Goal: Task Accomplishment & Management: Manage account settings

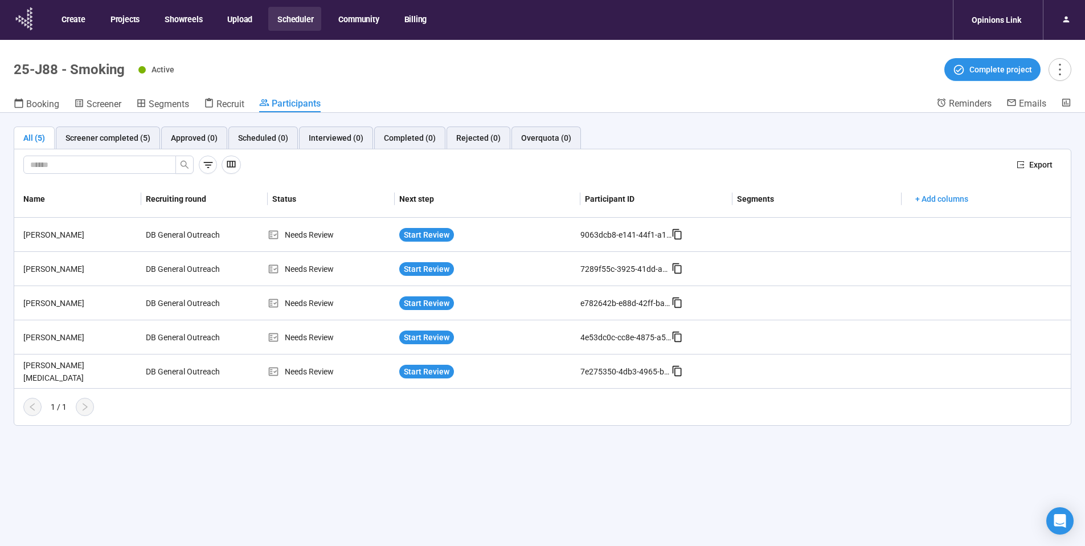
click at [31, 21] on icon at bounding box center [31, 20] width 2 height 3
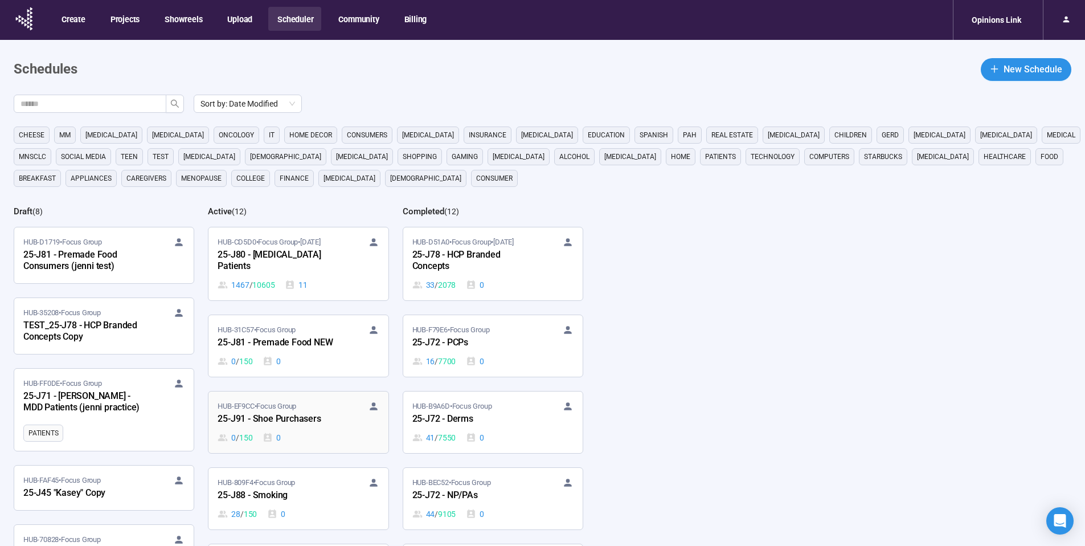
click at [304, 410] on div "HUB-EF9CC • Focus Group" at bounding box center [298, 405] width 161 height 11
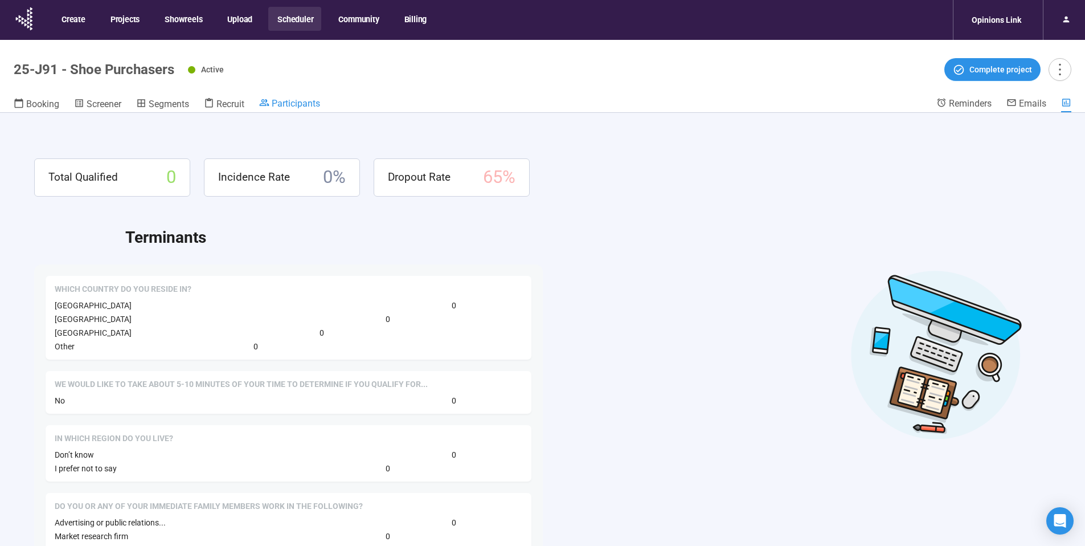
click at [296, 100] on span "Participants" at bounding box center [296, 103] width 48 height 11
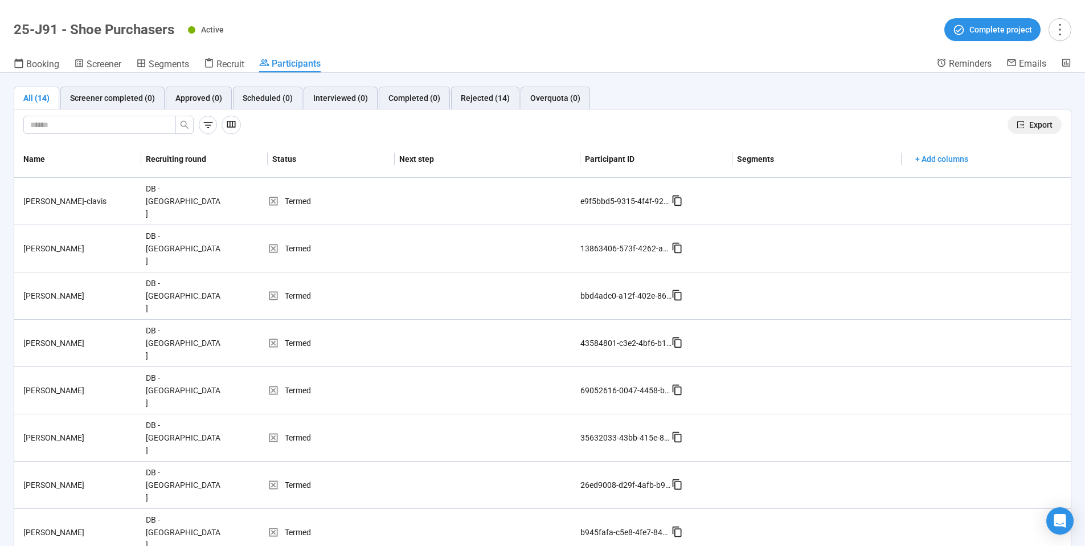
click at [1029, 124] on span "Export" at bounding box center [1040, 124] width 23 height 13
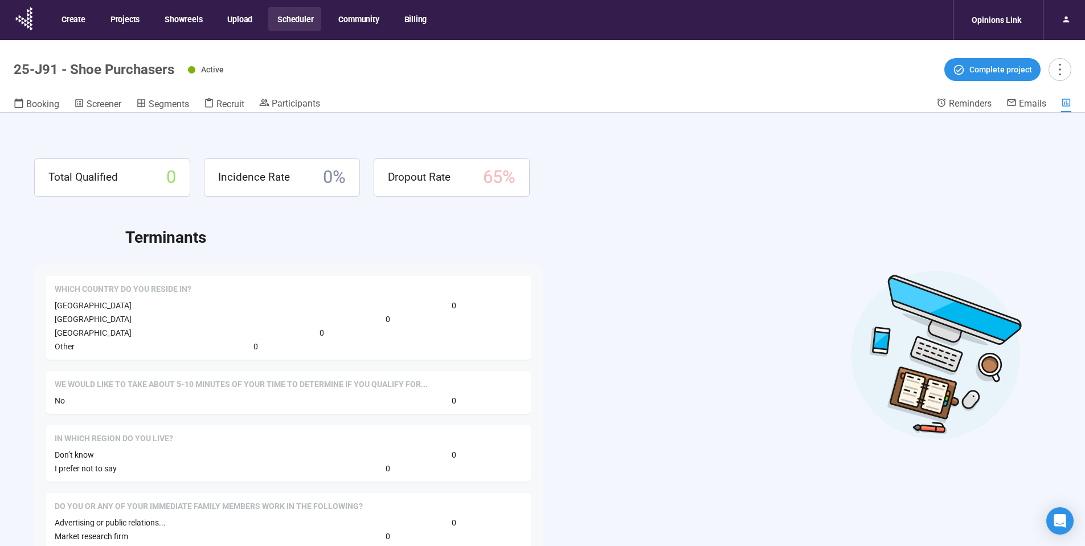
click at [296, 23] on button "Scheduler" at bounding box center [294, 19] width 53 height 24
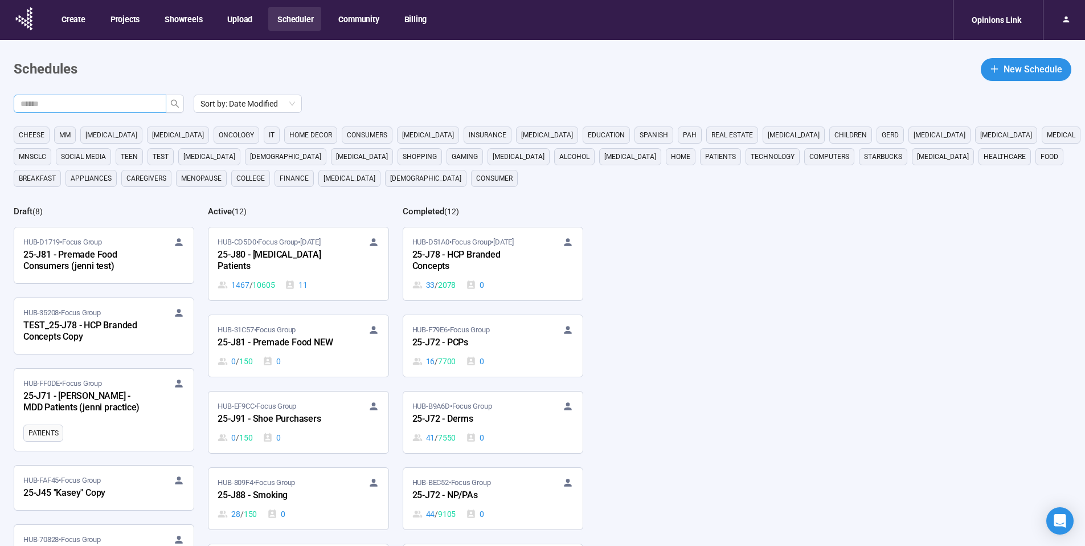
click at [121, 100] on input "text" at bounding box center [86, 103] width 130 height 13
type input "**"
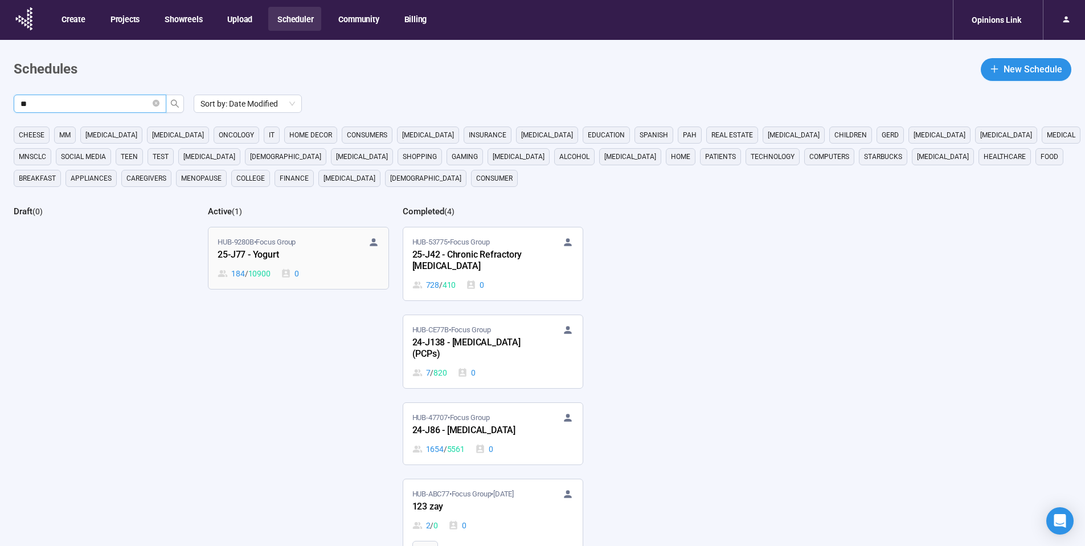
click at [280, 254] on div "25-J77 - Yogurt" at bounding box center [280, 255] width 125 height 15
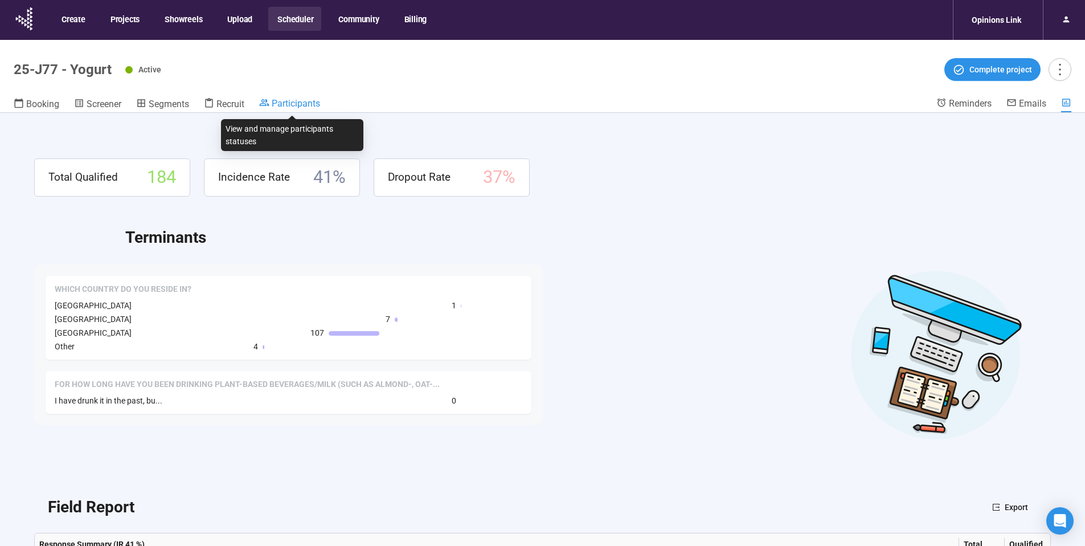
click at [298, 107] on span "Participants" at bounding box center [296, 103] width 48 height 11
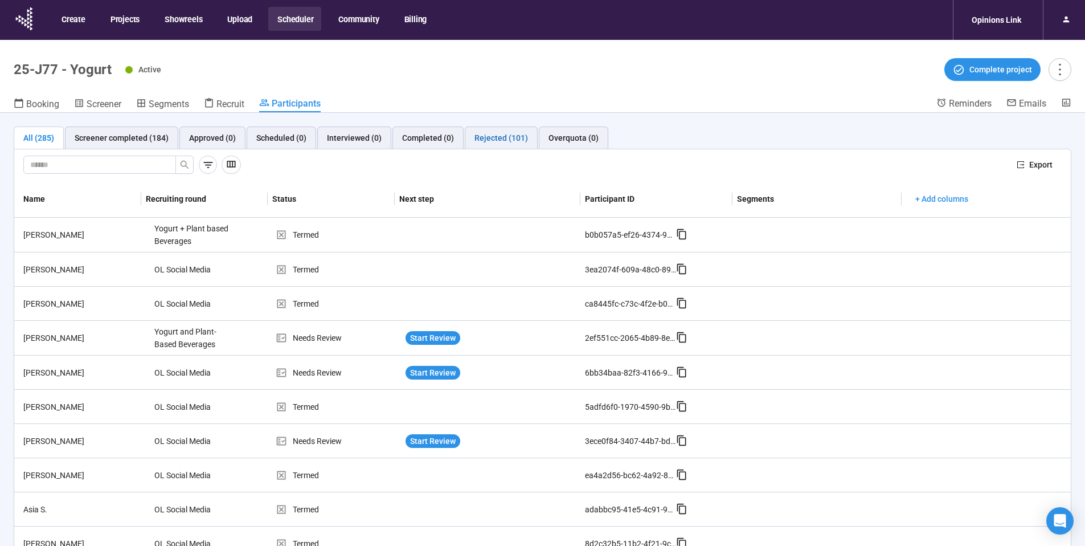
click at [502, 139] on div "Rejected (101)" at bounding box center [502, 138] width 54 height 13
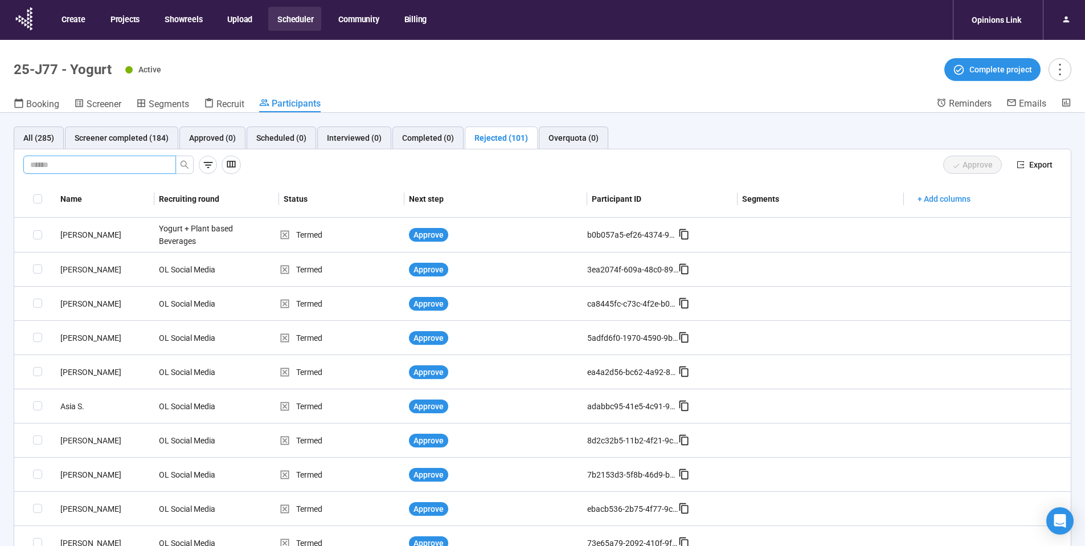
click at [138, 164] on input "text" at bounding box center [95, 164] width 130 height 13
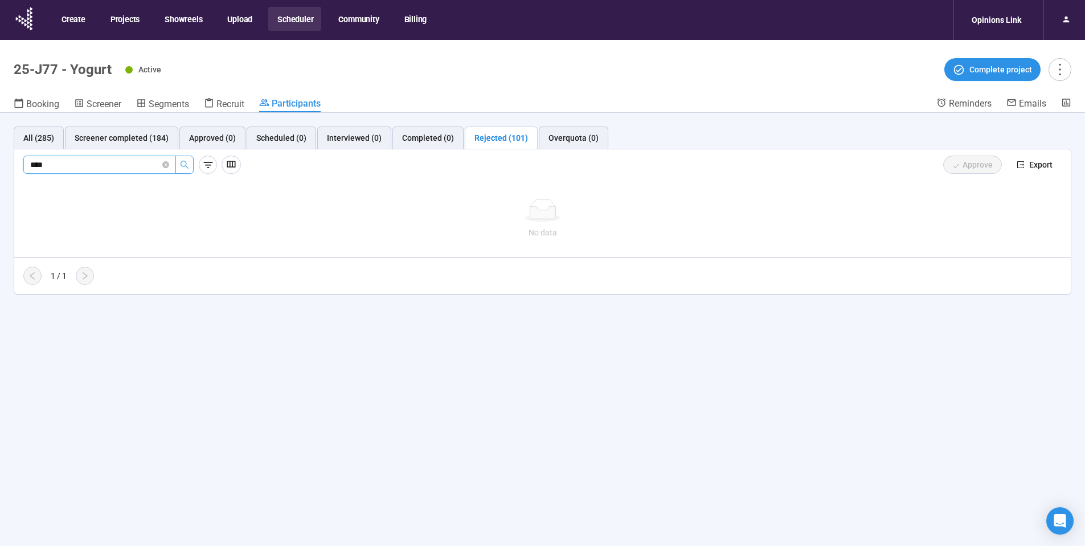
click at [180, 161] on icon "search" at bounding box center [184, 164] width 9 height 9
type input "*****"
click at [36, 137] on div "All (285)" at bounding box center [38, 138] width 31 height 13
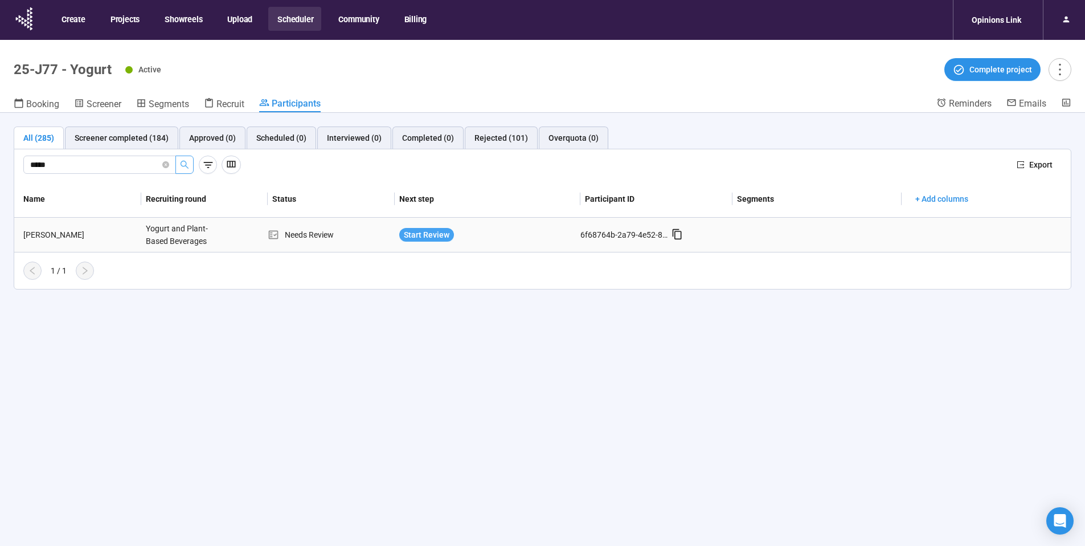
click at [436, 235] on span "Start Review" at bounding box center [427, 234] width 46 height 13
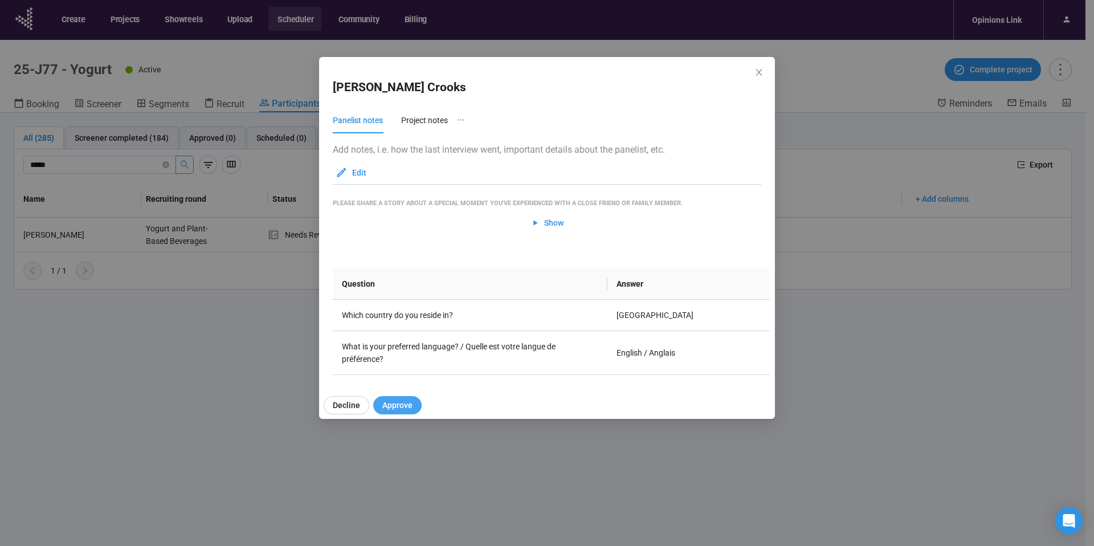
click at [398, 403] on span "Approve" at bounding box center [397, 405] width 30 height 13
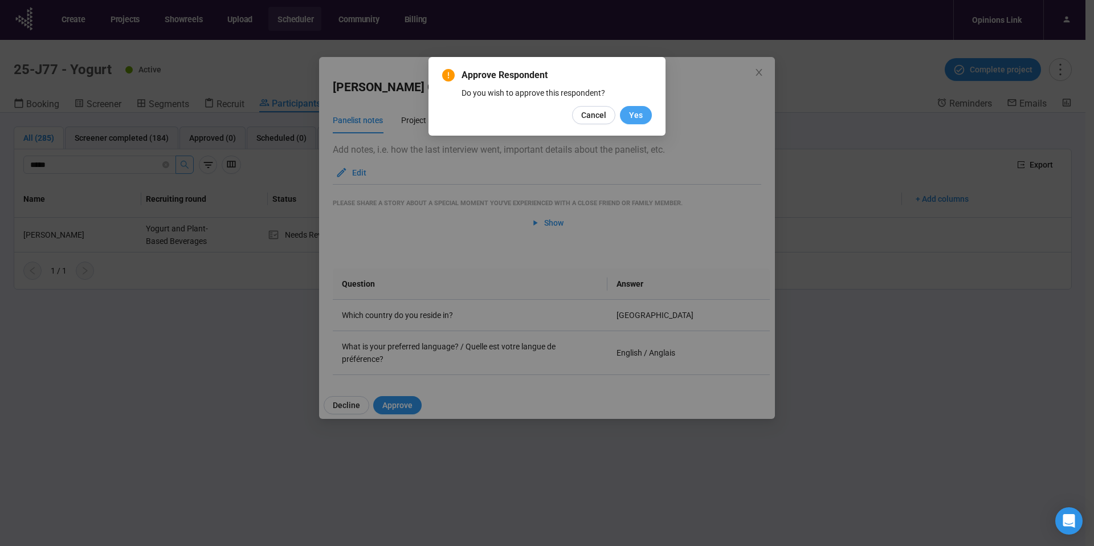
click at [637, 116] on span "Yes" at bounding box center [636, 115] width 14 height 13
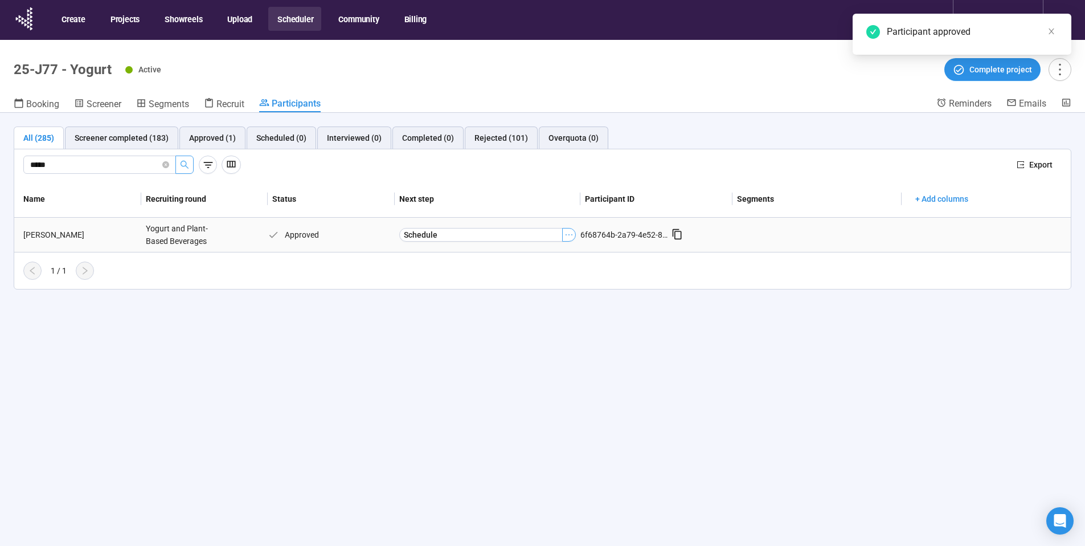
click at [567, 231] on icon "ellipsis" at bounding box center [569, 234] width 9 height 9
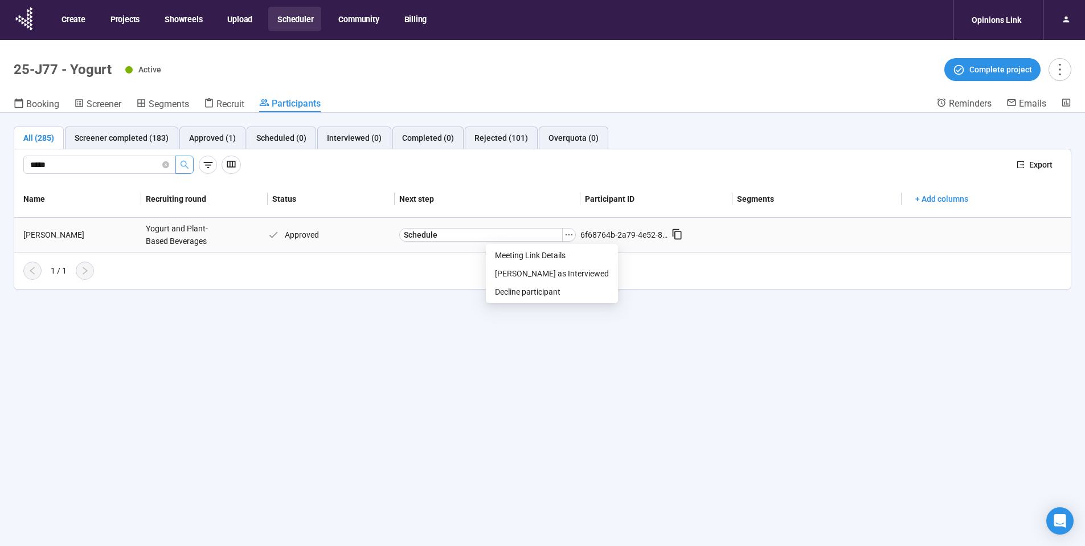
click at [440, 250] on td "Schedule" at bounding box center [488, 235] width 186 height 35
click at [427, 232] on span "Schedule" at bounding box center [421, 234] width 34 height 13
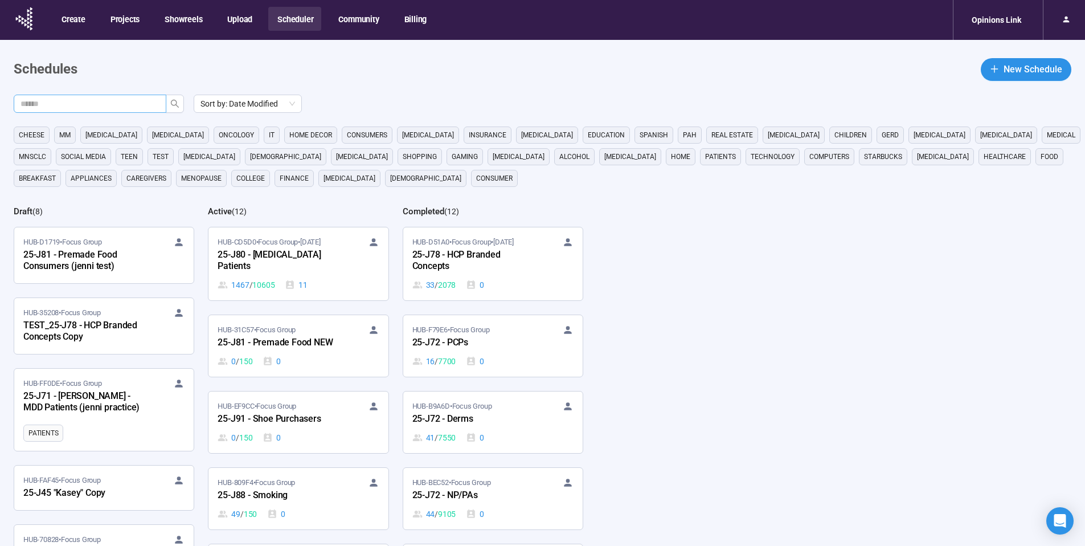
click at [115, 105] on input "text" at bounding box center [86, 103] width 130 height 13
type input "**"
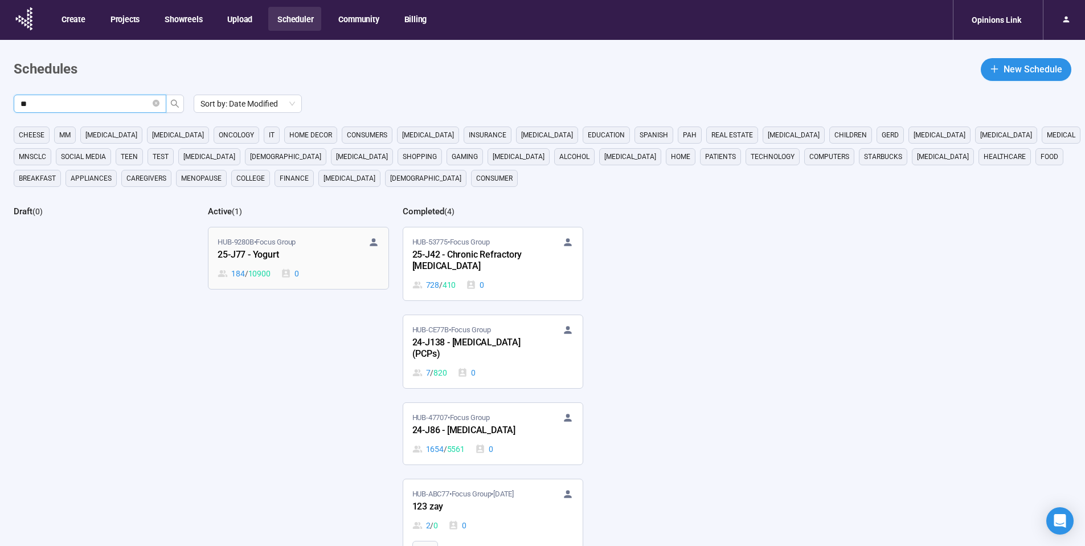
click at [268, 256] on div "25-J77 - Yogurt" at bounding box center [280, 255] width 125 height 15
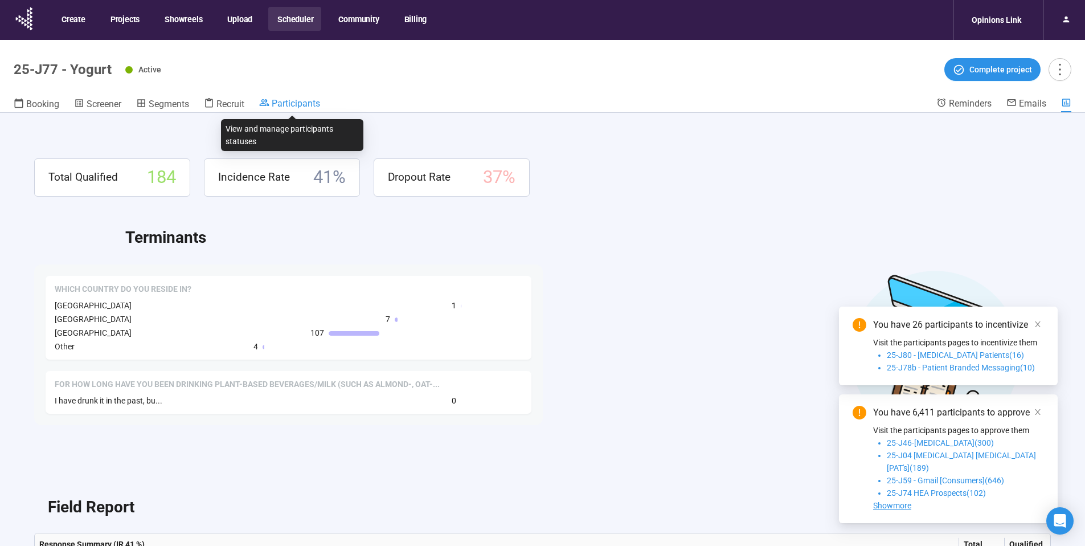
click at [296, 106] on span "Participants" at bounding box center [296, 103] width 48 height 11
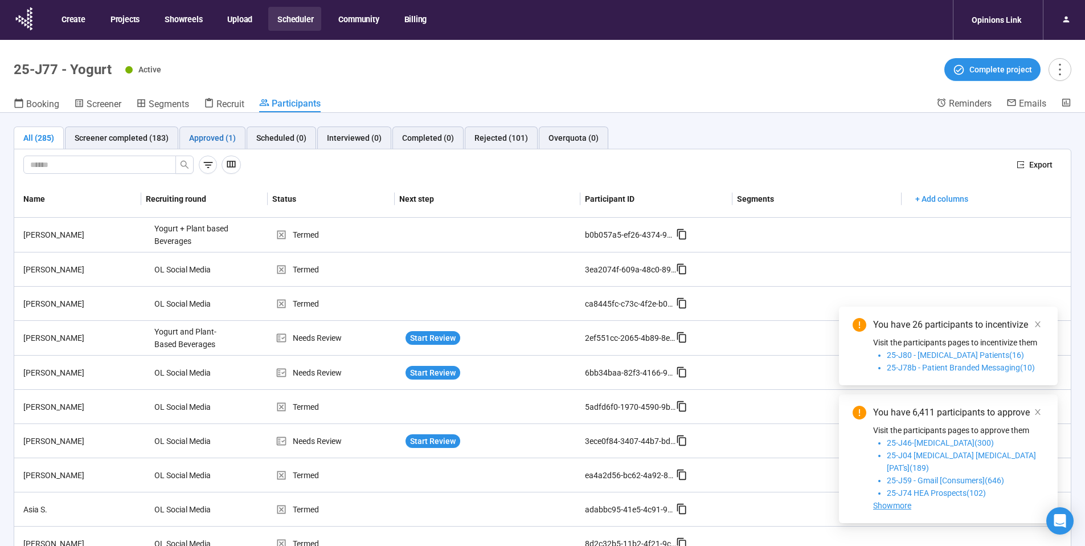
click at [226, 138] on div "Approved (1)" at bounding box center [212, 138] width 47 height 13
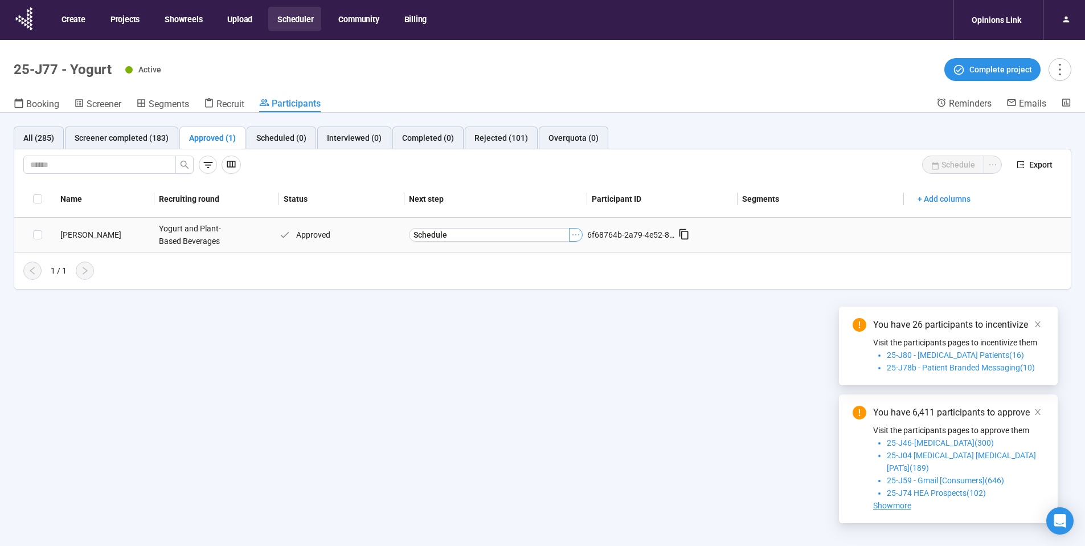
click at [574, 232] on icon "ellipsis" at bounding box center [575, 234] width 9 height 9
click at [541, 271] on span "Mark as Interviewed" at bounding box center [559, 273] width 114 height 13
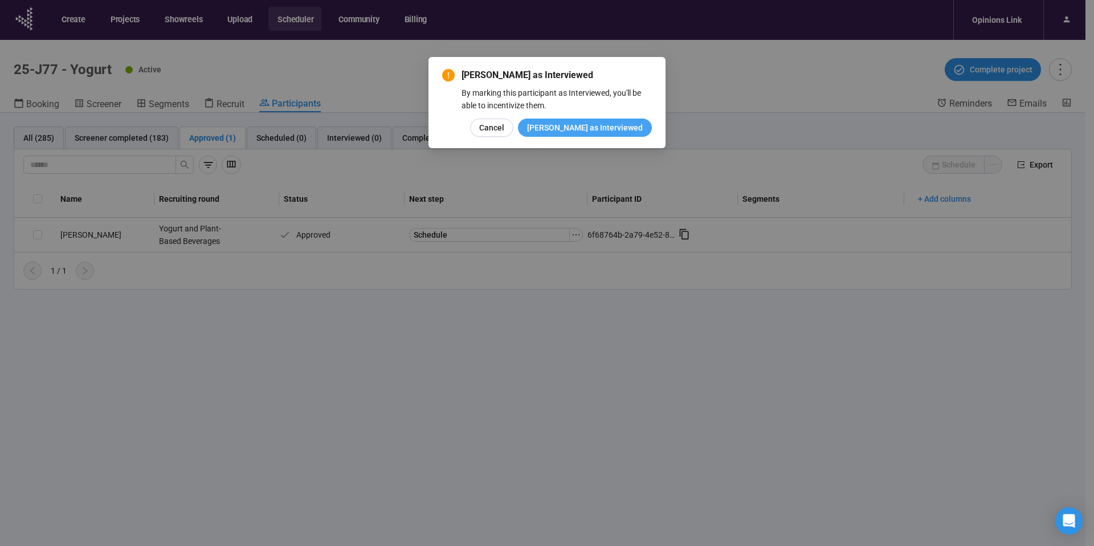
click at [606, 129] on span "Mark as Interviewed" at bounding box center [585, 127] width 116 height 13
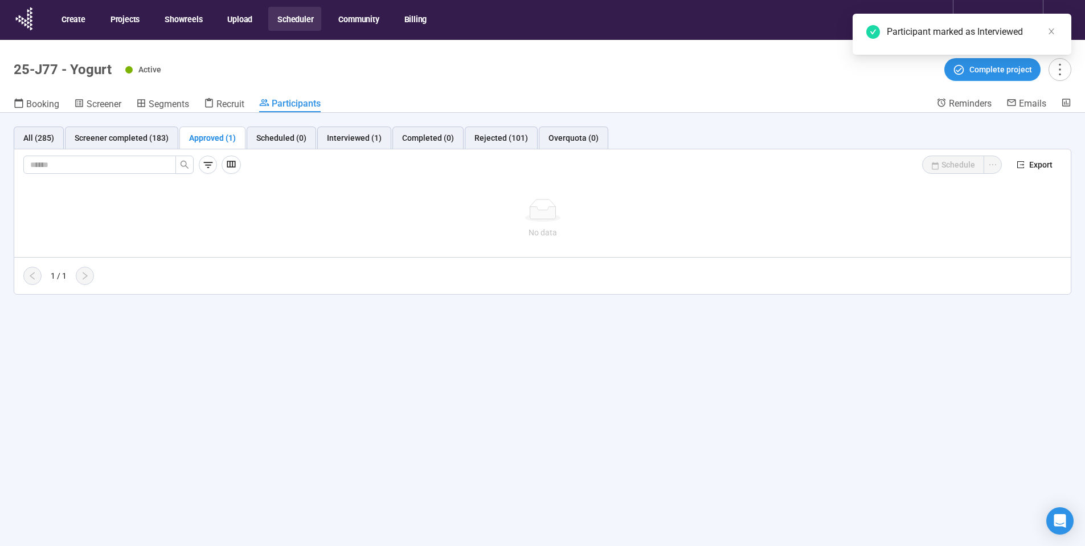
click at [292, 197] on div "No data" at bounding box center [542, 218] width 1057 height 95
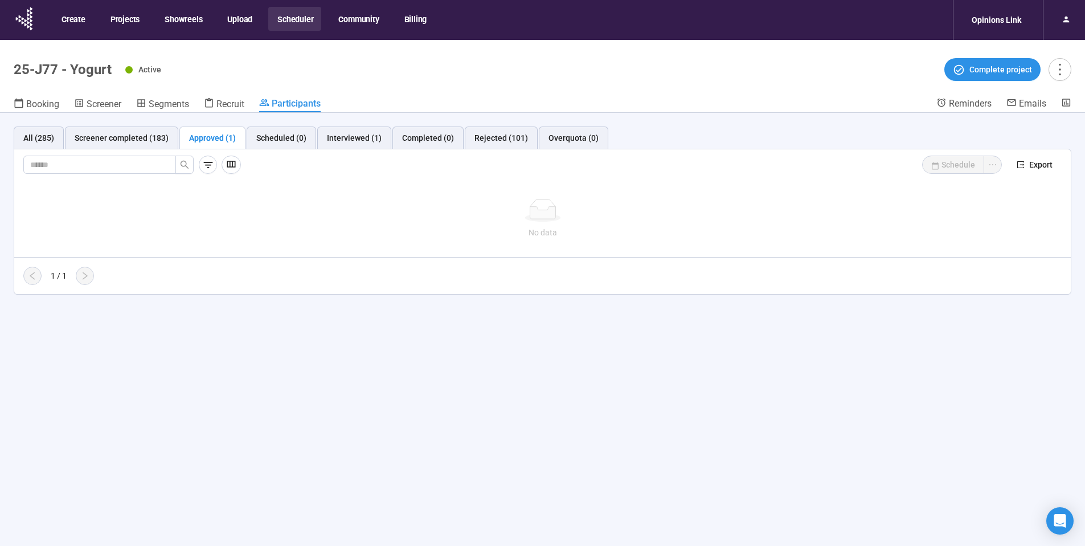
click at [214, 136] on div "Approved (1)" at bounding box center [212, 138] width 47 height 13
click at [291, 137] on div "Scheduled (0)" at bounding box center [281, 138] width 50 height 13
click at [336, 138] on div "Interviewed (1)" at bounding box center [354, 138] width 55 height 13
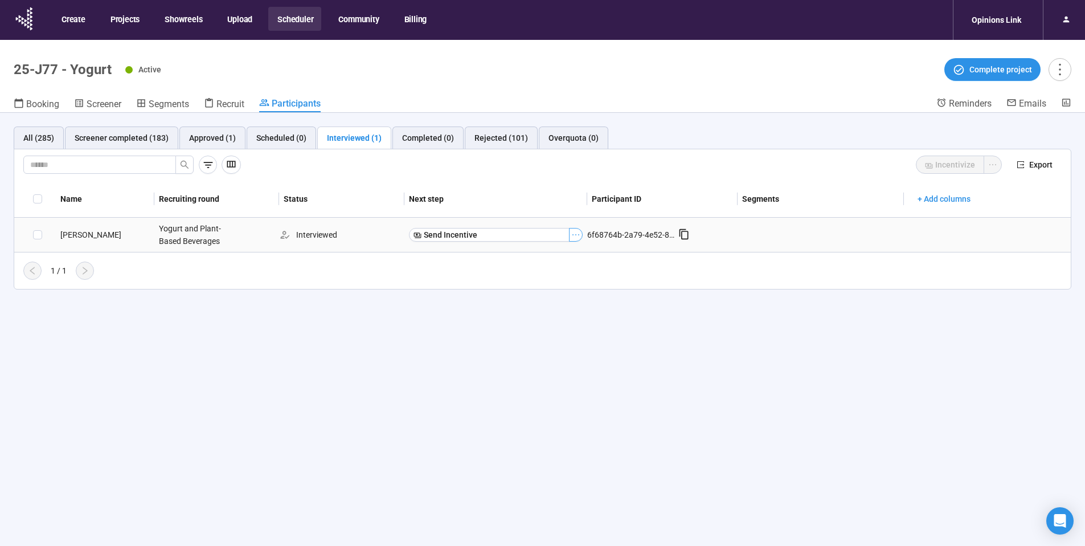
click at [573, 234] on icon "ellipsis" at bounding box center [575, 234] width 9 height 9
click at [442, 256] on div "Name Recruiting round Status Next step Participant ID Segments + Add columns Ca…" at bounding box center [542, 230] width 1057 height 99
click at [453, 230] on span "Send Incentive" at bounding box center [451, 234] width 54 height 13
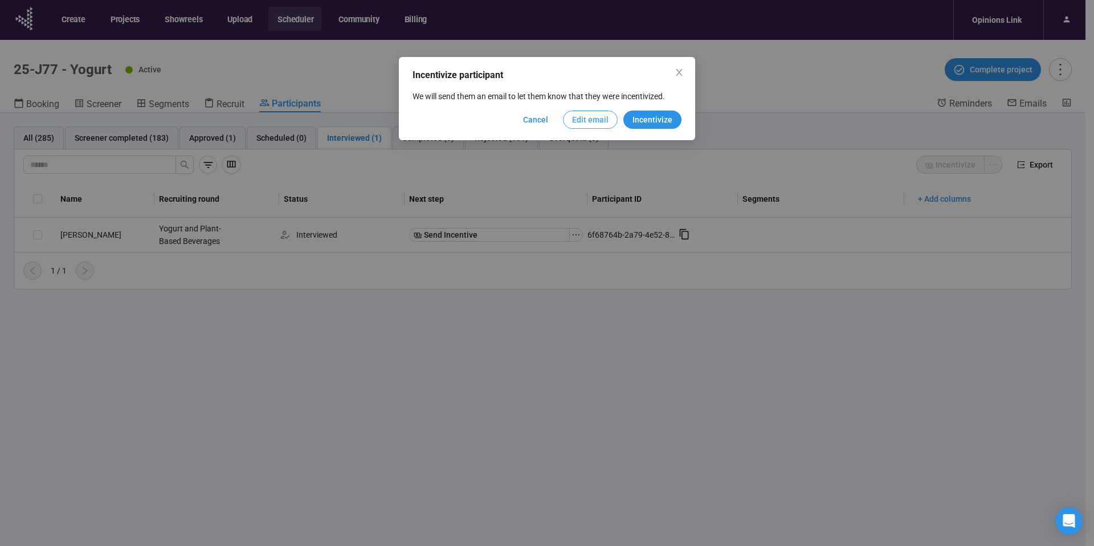
click at [595, 118] on span "Edit email" at bounding box center [590, 119] width 36 height 13
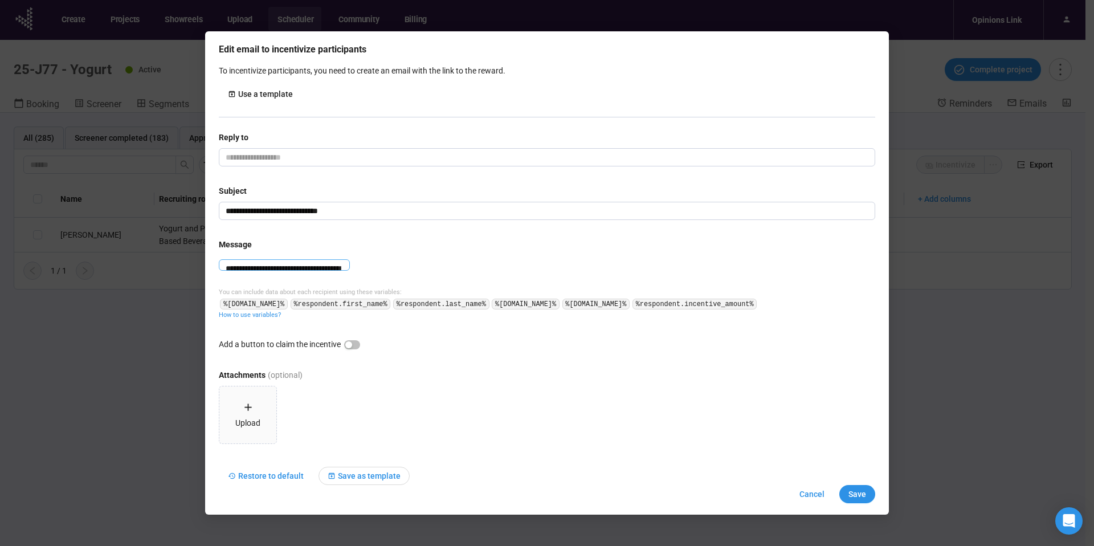
drag, startPoint x: 569, startPoint y: 244, endPoint x: 555, endPoint y: 244, distance: 13.1
click at [350, 259] on textarea "**********" at bounding box center [284, 264] width 131 height 11
type textarea "**********"
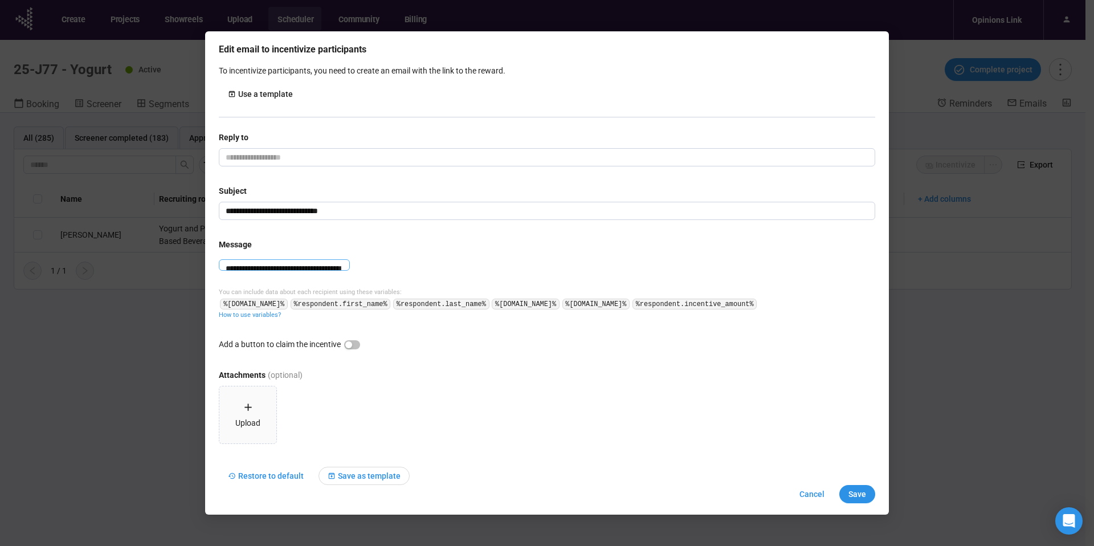
type textarea "**********"
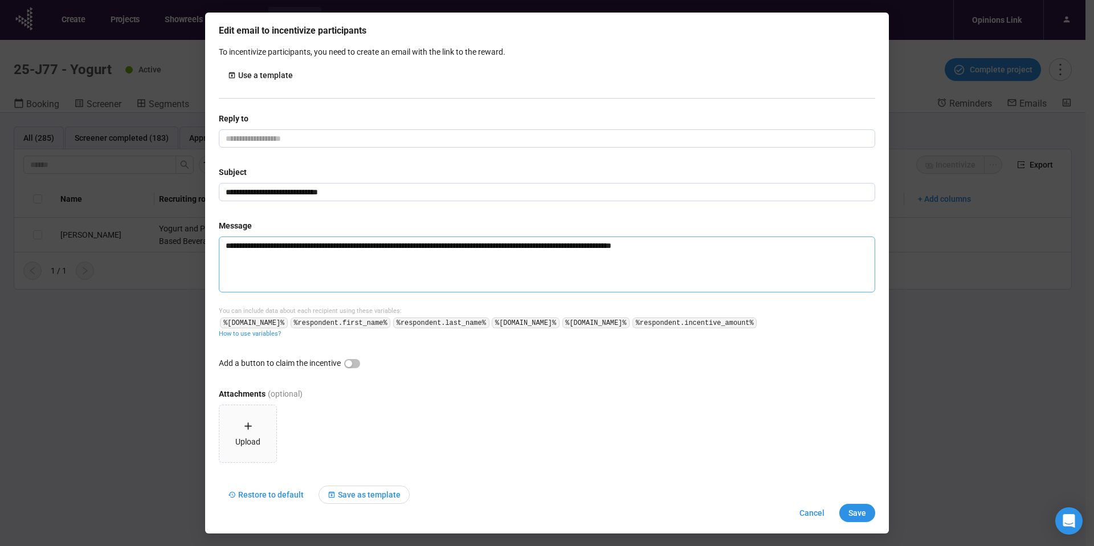
type textarea "**********"
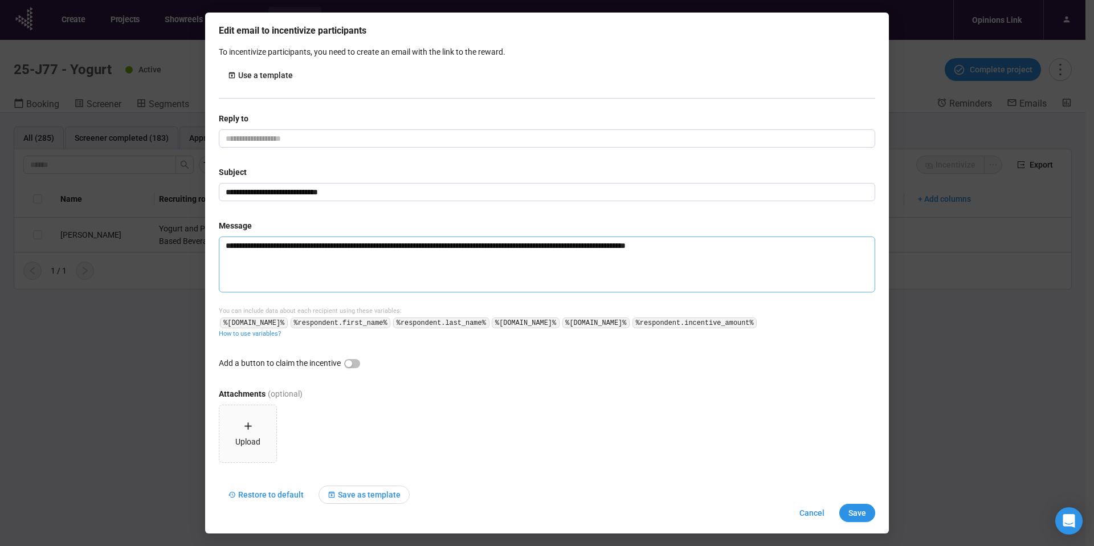
type textarea "**********"
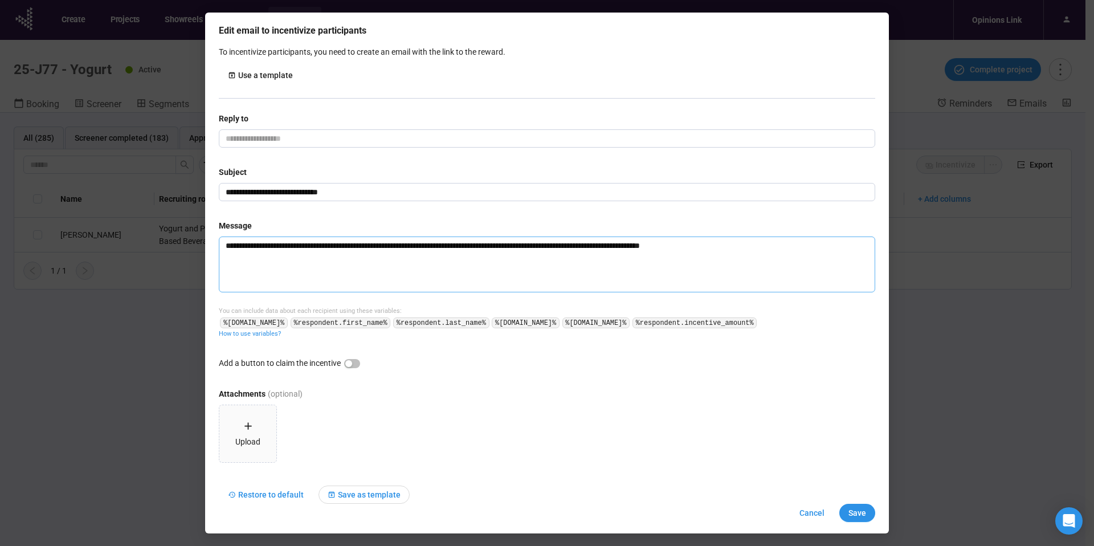
type textarea "**********"
click at [637, 246] on textarea "**********" at bounding box center [547, 264] width 656 height 56
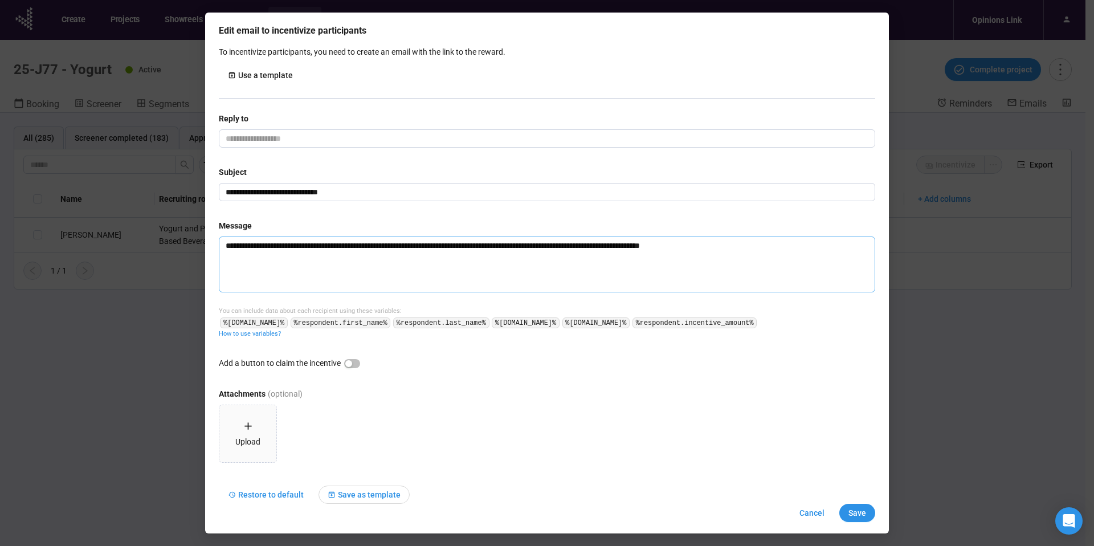
type textarea "**********"
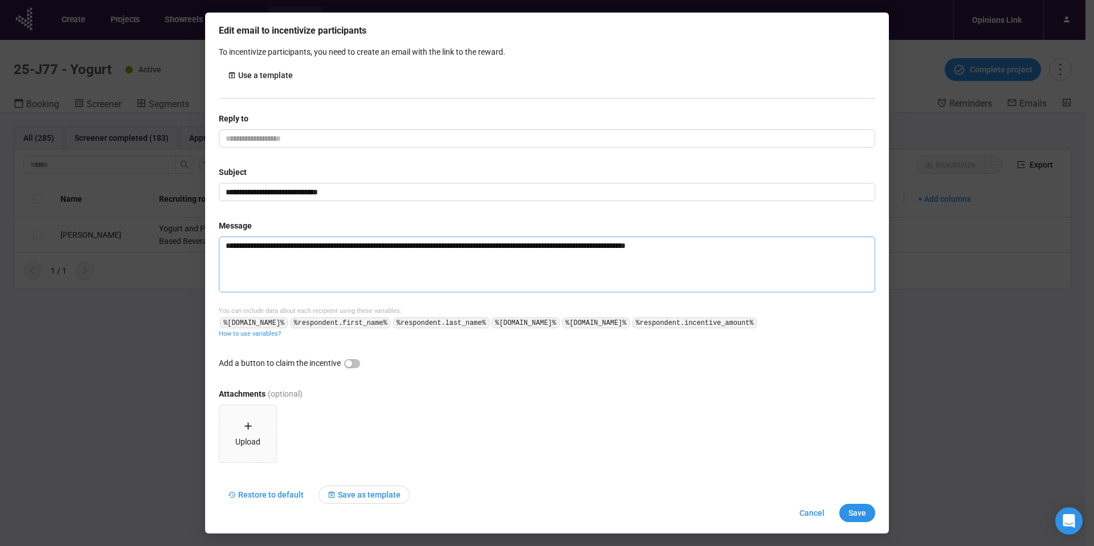
type textarea "**********"
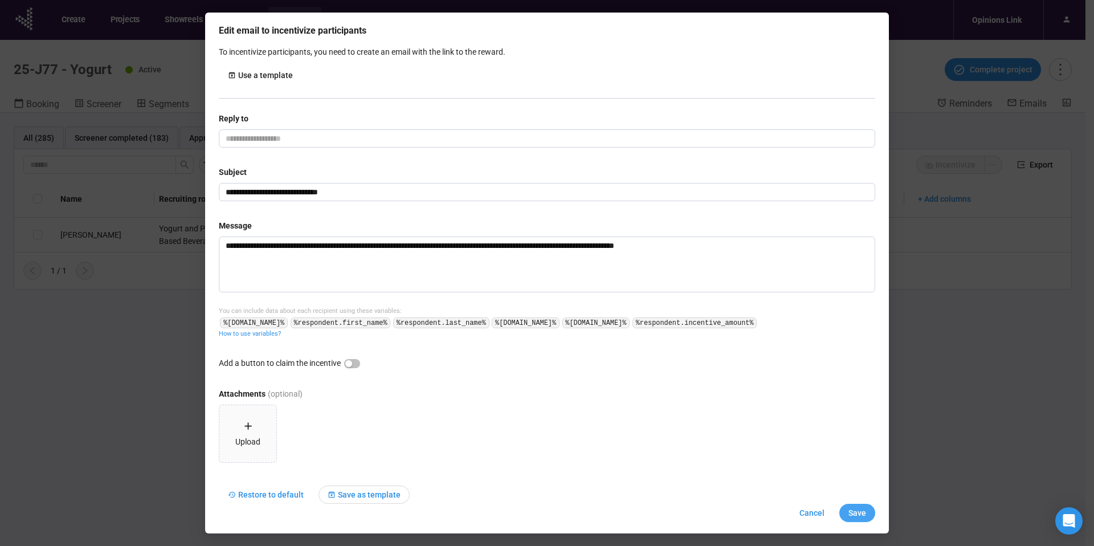
click at [864, 511] on span "Save" at bounding box center [857, 512] width 18 height 13
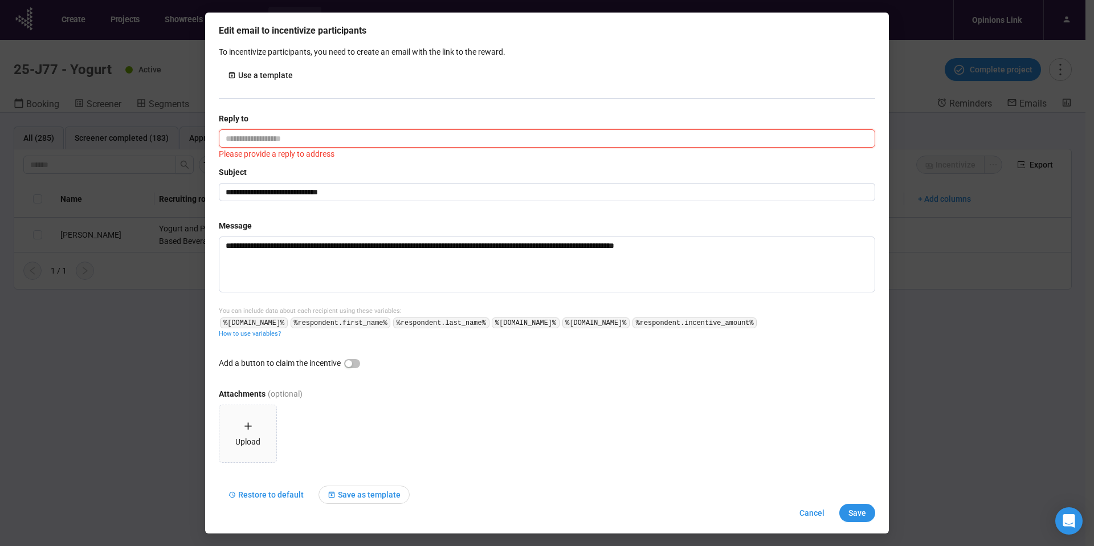
click at [335, 137] on input "email" at bounding box center [547, 138] width 656 height 18
click at [497, 178] on div "Subject" at bounding box center [547, 174] width 656 height 17
click at [332, 138] on input "email" at bounding box center [547, 138] width 656 height 18
type input "**********"
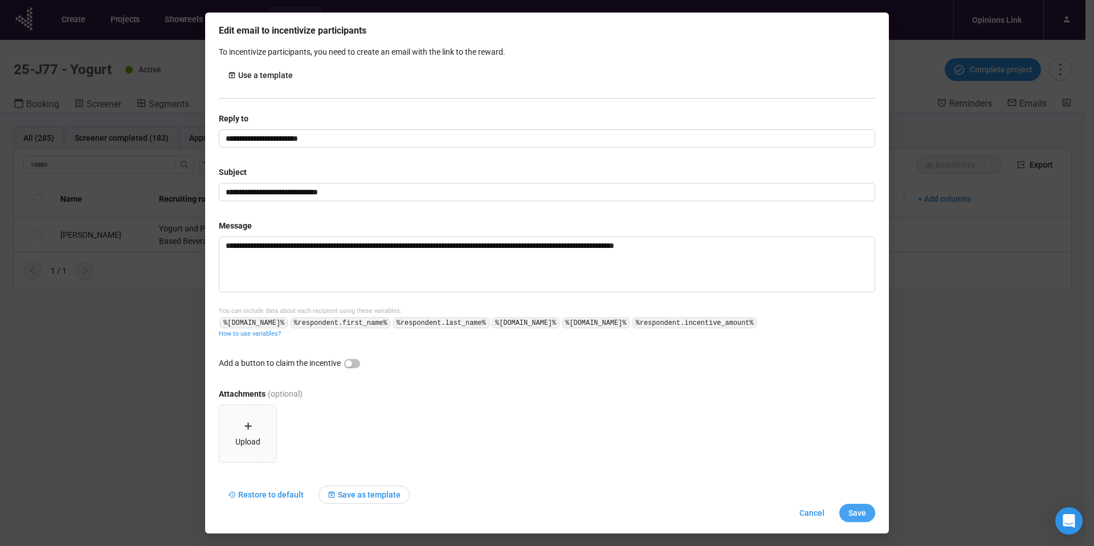
click at [852, 514] on span "Save" at bounding box center [857, 512] width 18 height 13
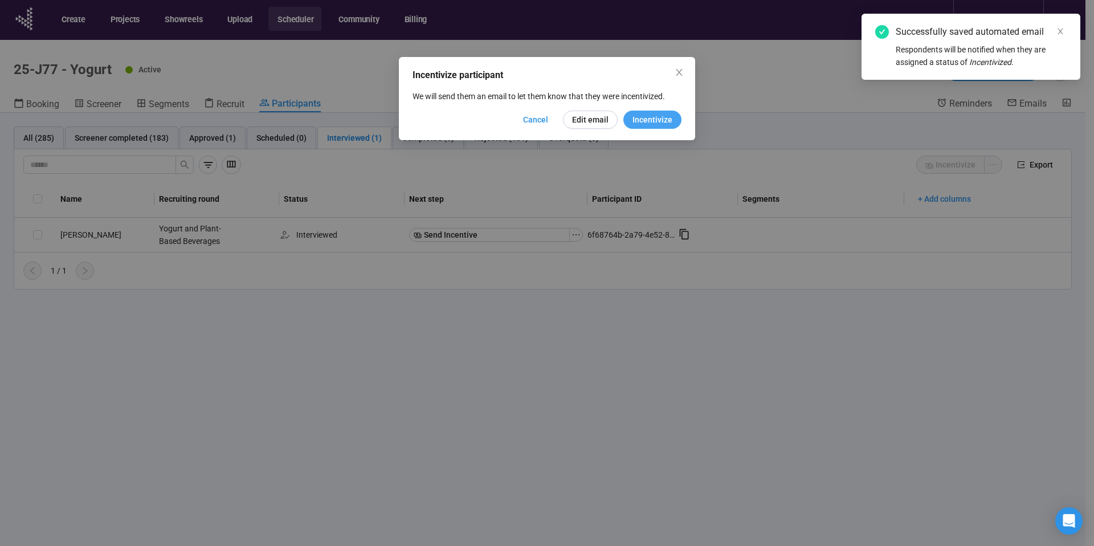
click at [647, 119] on span "Incentivize" at bounding box center [652, 119] width 40 height 13
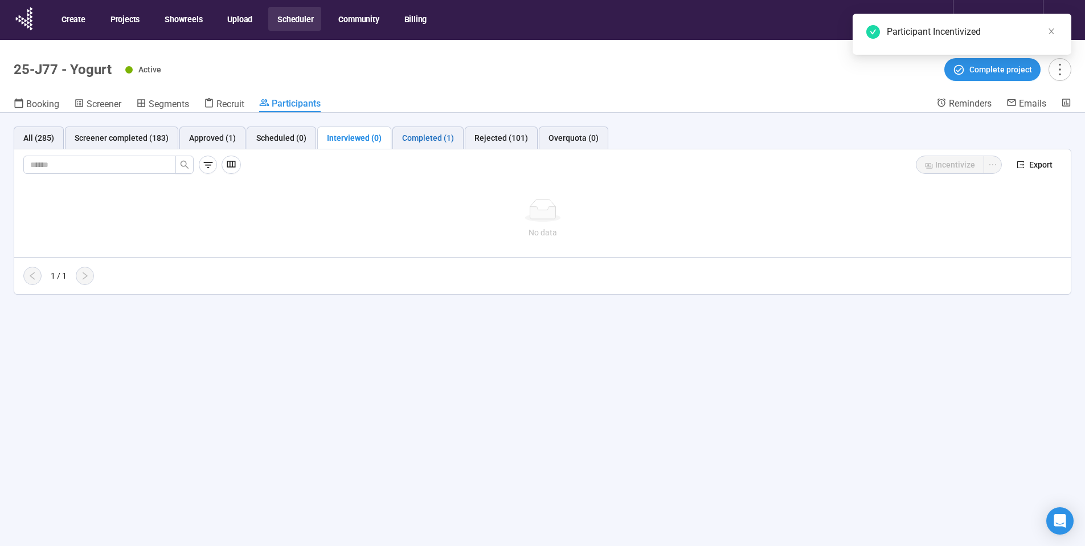
click at [430, 140] on div "Completed (1)" at bounding box center [428, 138] width 52 height 13
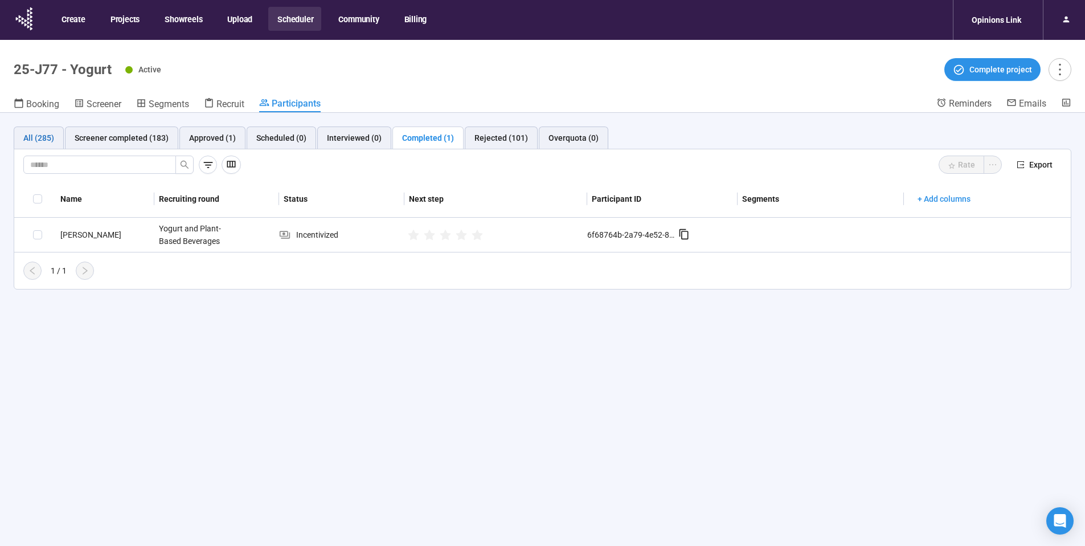
click at [36, 140] on div "All (285)" at bounding box center [38, 138] width 31 height 13
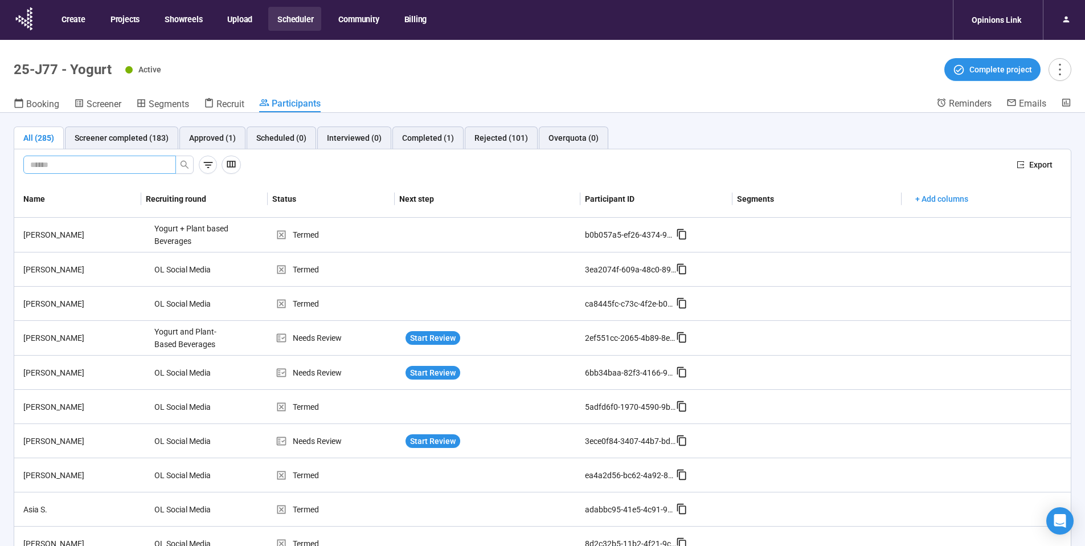
click at [84, 159] on input "text" at bounding box center [95, 164] width 130 height 13
click at [184, 162] on icon "search" at bounding box center [184, 164] width 9 height 9
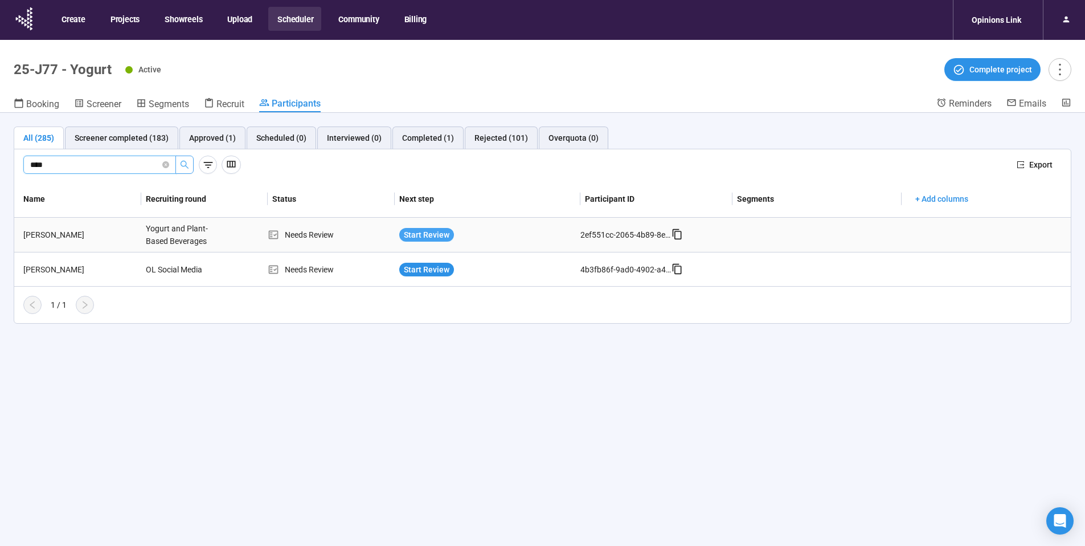
type input "****"
click at [423, 234] on span "Start Review" at bounding box center [427, 234] width 46 height 13
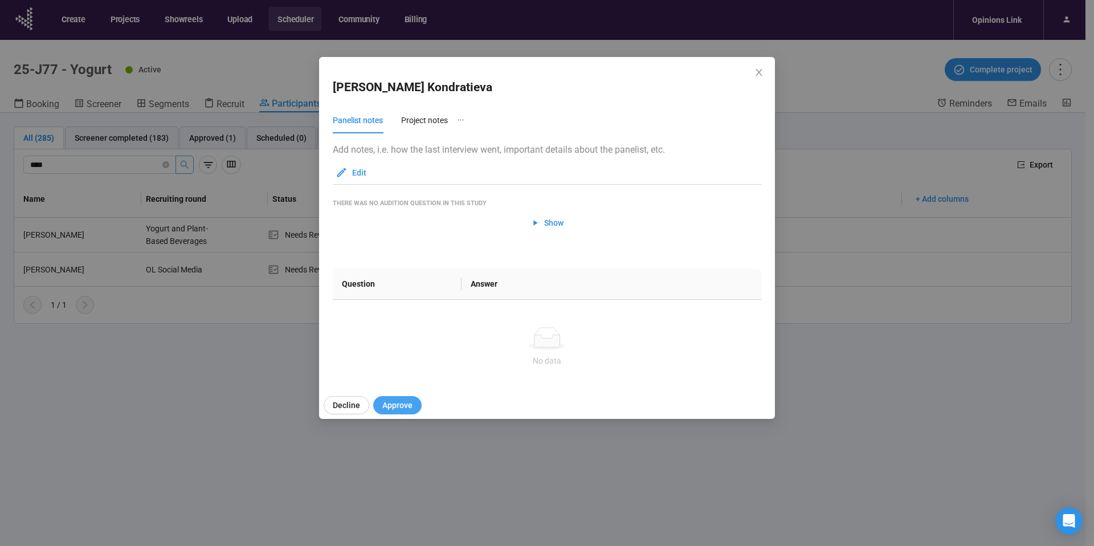
click at [405, 404] on span "Approve" at bounding box center [397, 405] width 30 height 13
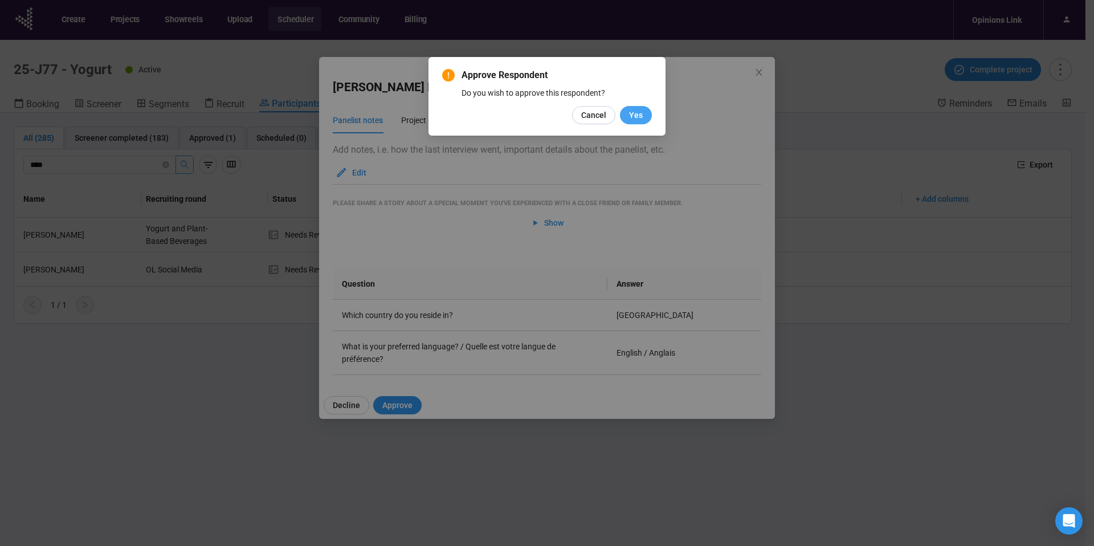
click at [641, 115] on span "Yes" at bounding box center [636, 115] width 14 height 13
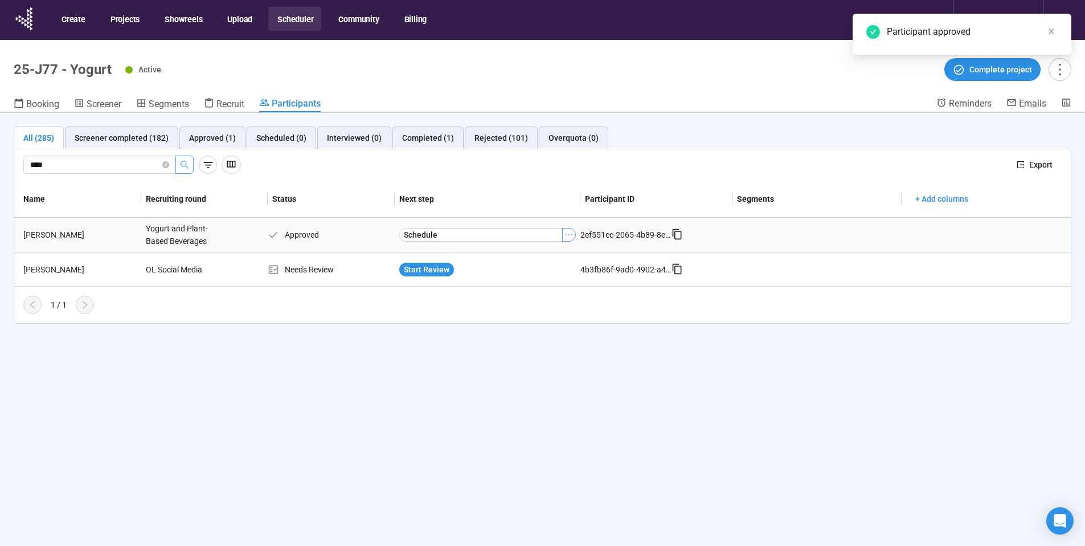
click at [570, 235] on icon "ellipsis" at bounding box center [569, 234] width 9 height 9
click at [480, 223] on div "Schedule" at bounding box center [488, 234] width 186 height 23
click at [478, 231] on button "Schedule" at bounding box center [481, 235] width 164 height 14
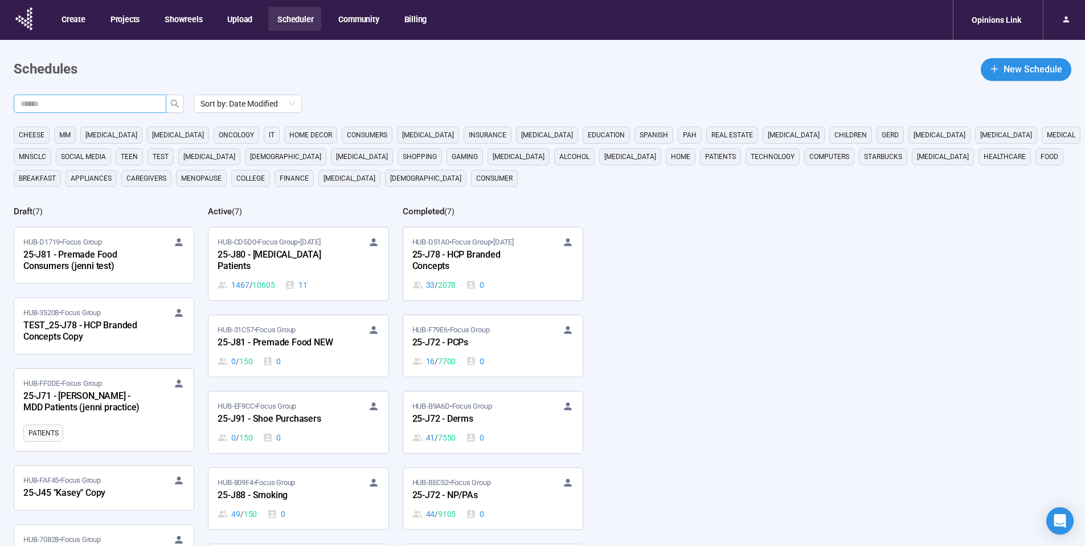
click at [109, 107] on input "text" at bounding box center [86, 103] width 130 height 13
type input "**"
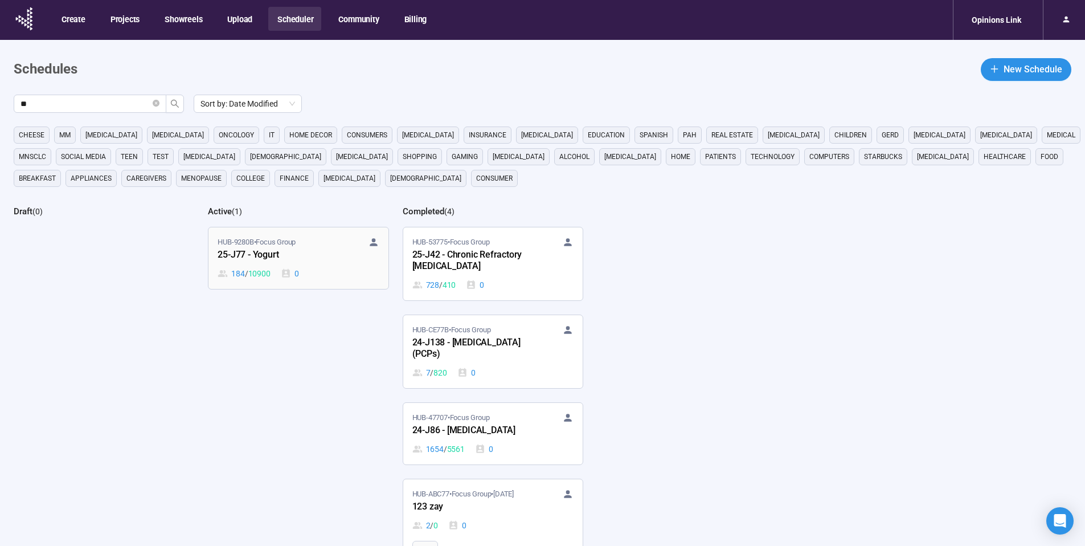
click at [284, 257] on div "25-J77 - Yogurt" at bounding box center [280, 255] width 125 height 15
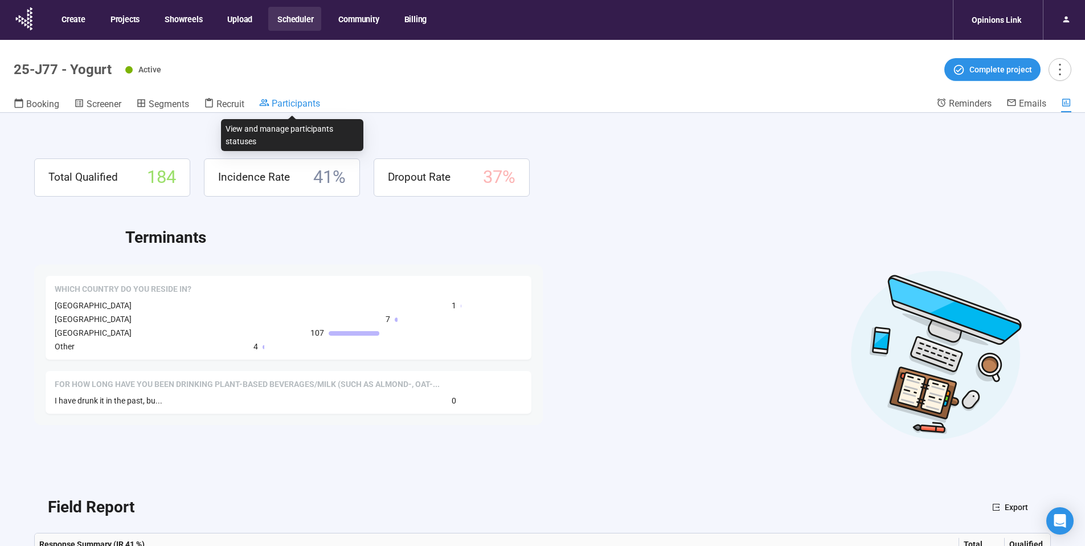
click at [292, 104] on span "Participants" at bounding box center [296, 103] width 48 height 11
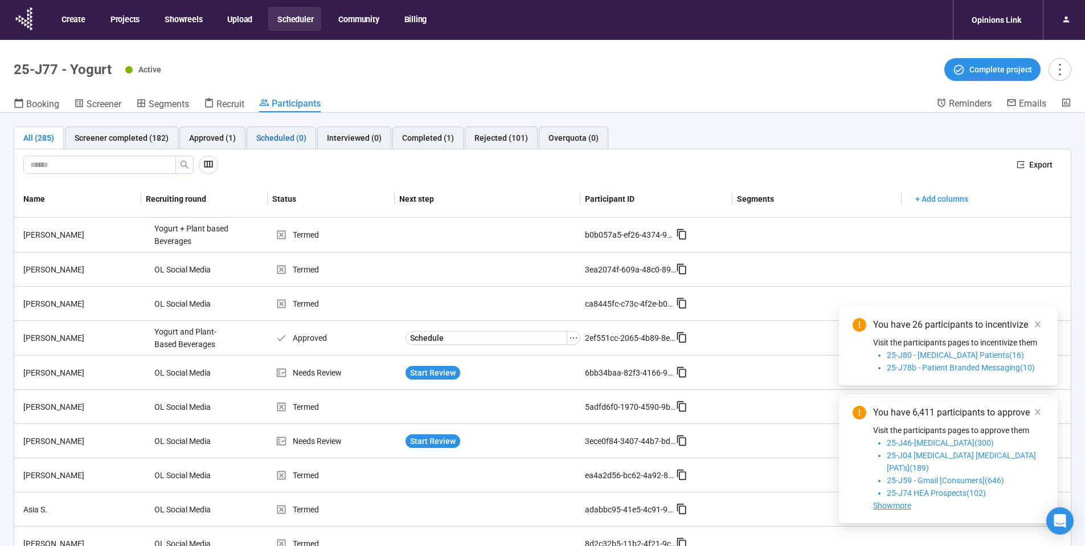
click at [266, 138] on div "Scheduled (0)" at bounding box center [281, 138] width 50 height 13
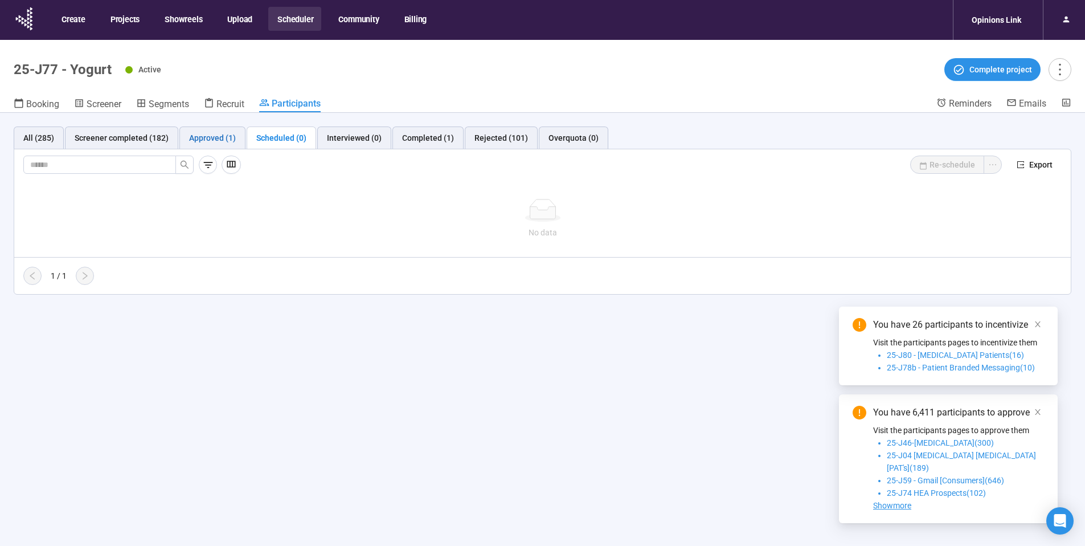
click at [224, 138] on div "Approved (1)" at bounding box center [212, 138] width 47 height 13
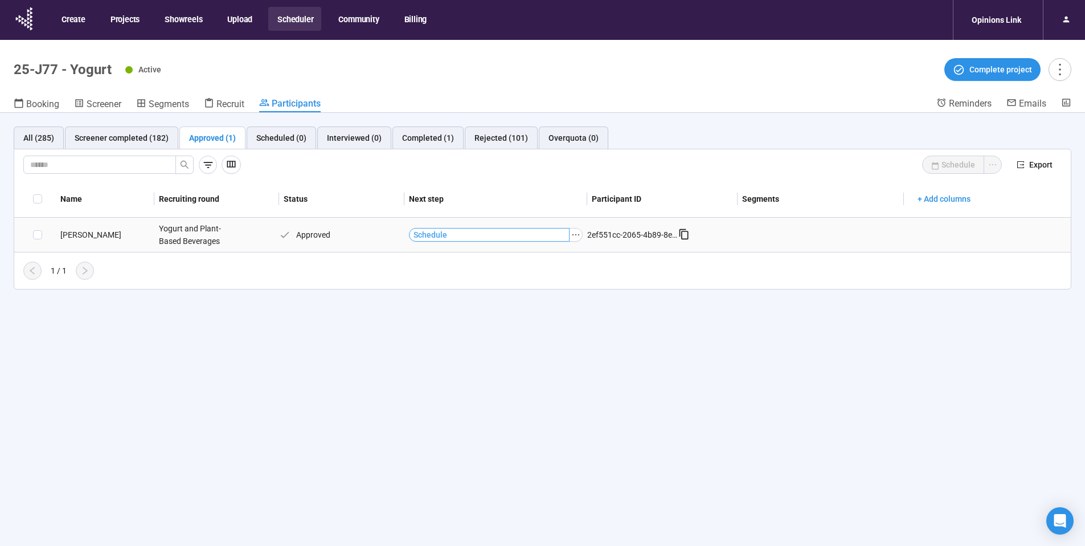
click at [520, 232] on button "Schedule" at bounding box center [489, 235] width 161 height 14
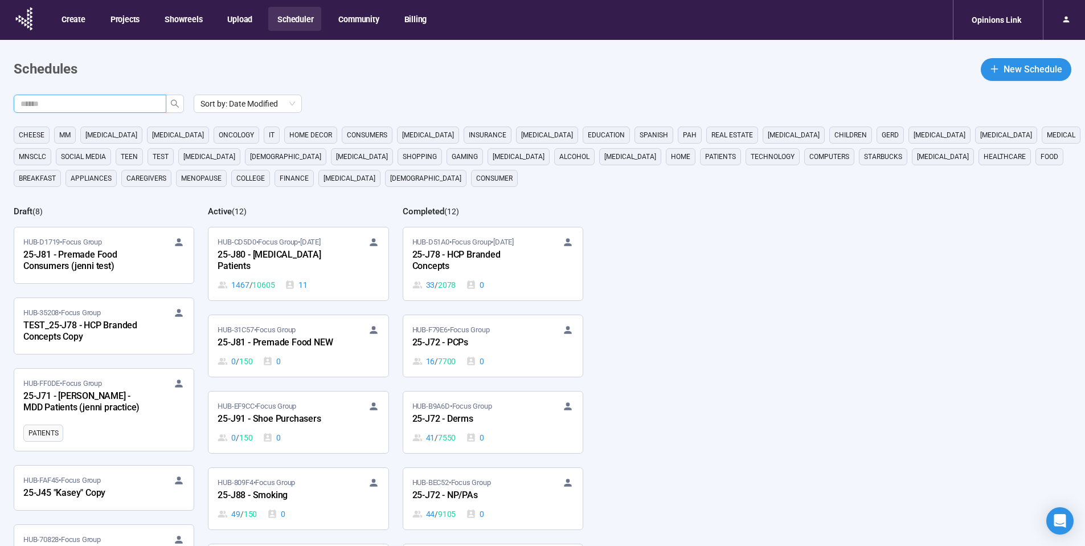
click at [138, 109] on input "text" at bounding box center [86, 103] width 130 height 13
type input "**"
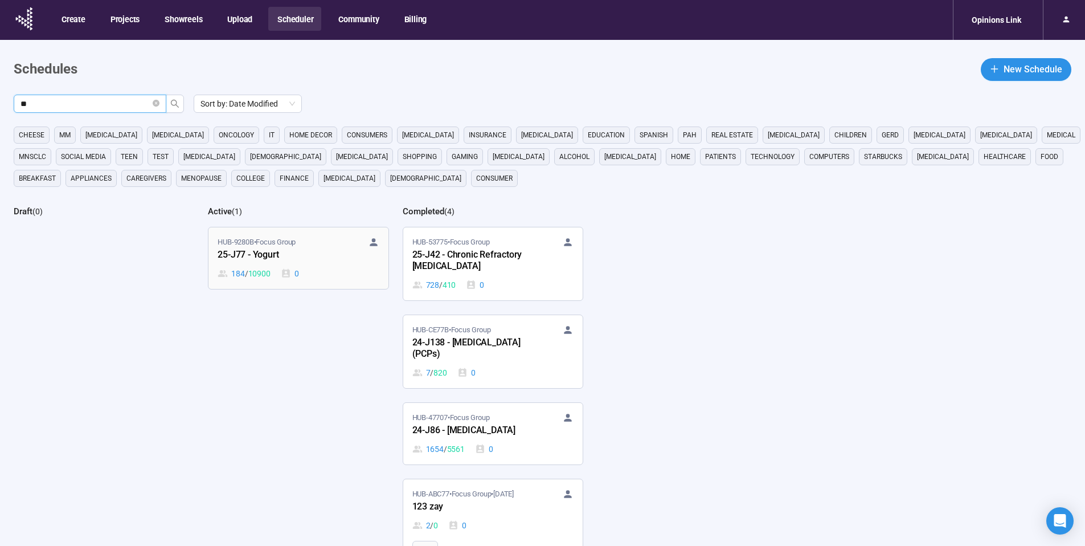
click at [301, 251] on div "25-J77 - Yogurt" at bounding box center [280, 255] width 125 height 15
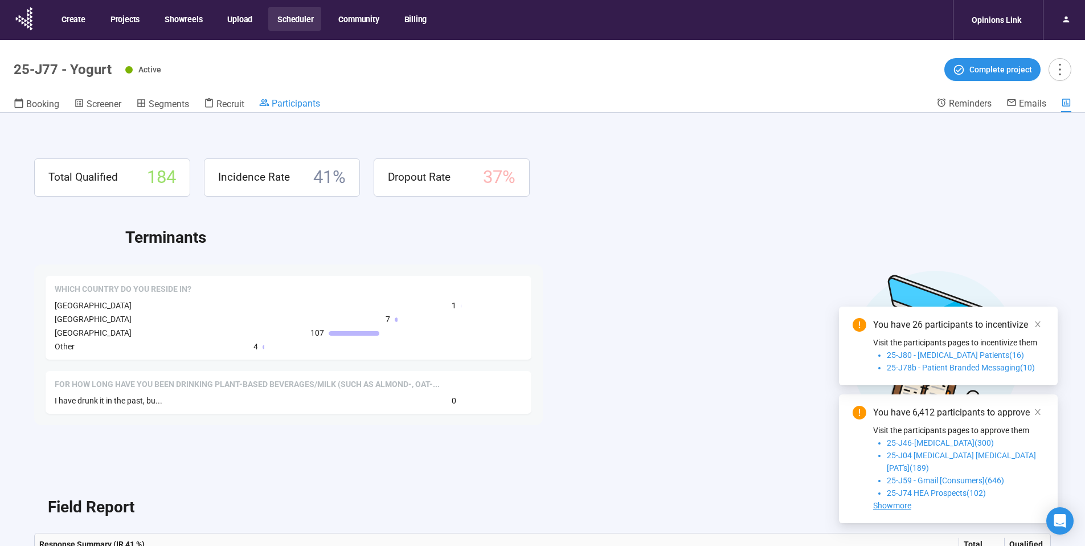
click at [300, 99] on span "Participants" at bounding box center [296, 103] width 48 height 11
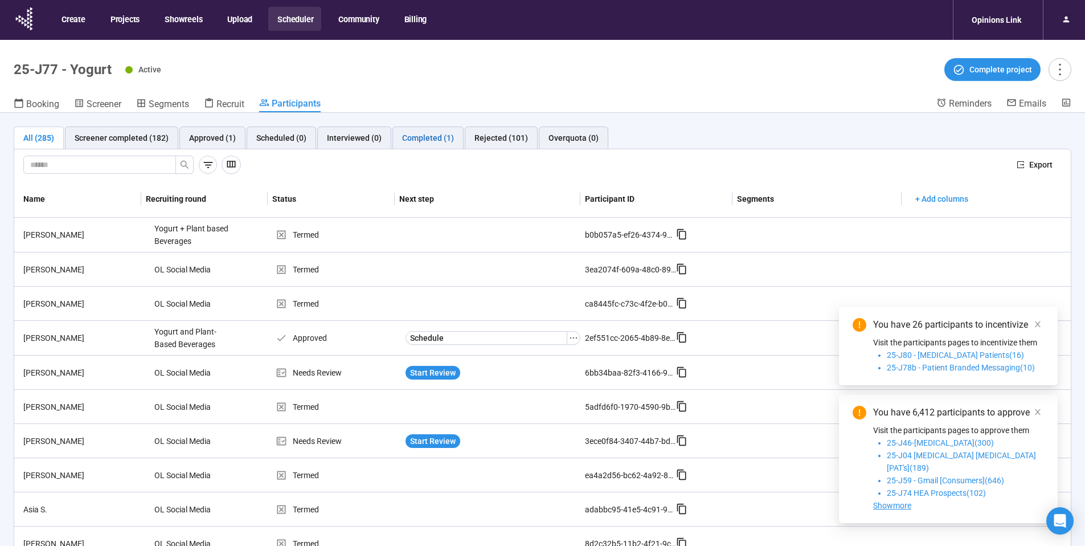
click at [406, 138] on div "Completed (1)" at bounding box center [428, 138] width 52 height 13
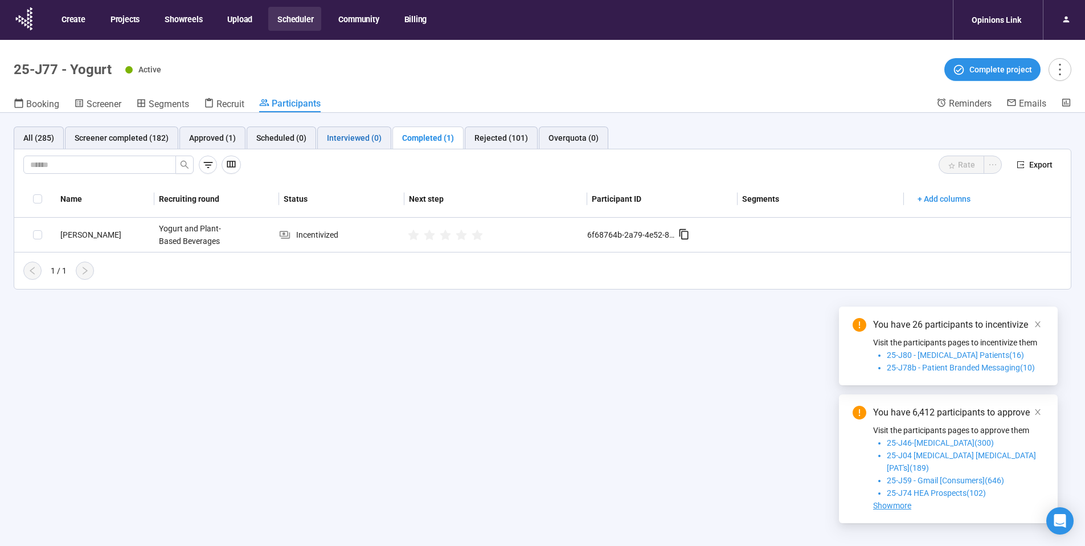
click at [343, 138] on div "Interviewed (0)" at bounding box center [354, 138] width 55 height 13
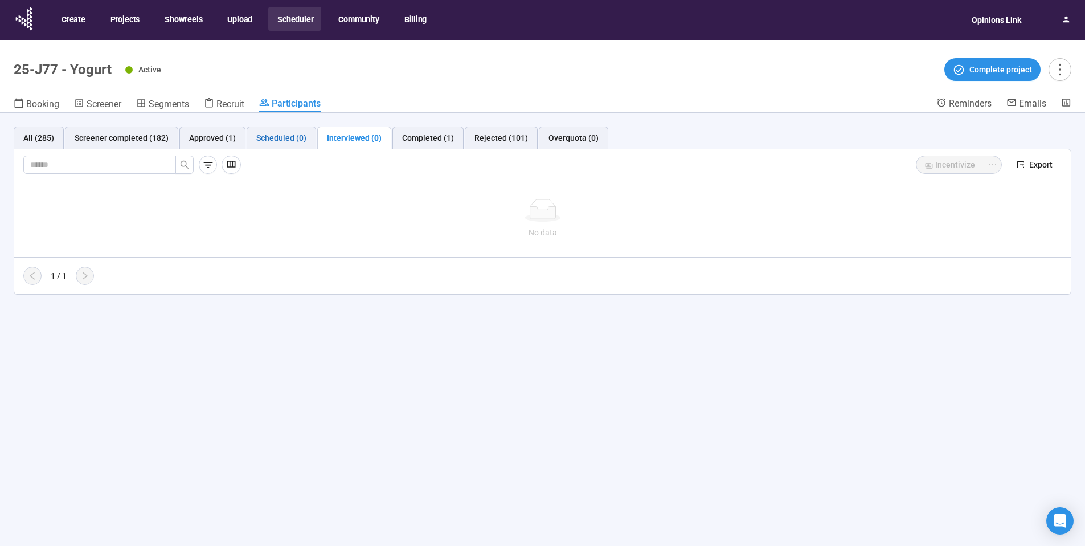
click at [276, 138] on div "Scheduled (0)" at bounding box center [281, 138] width 50 height 13
click at [209, 136] on div "Approved (1)" at bounding box center [212, 138] width 47 height 13
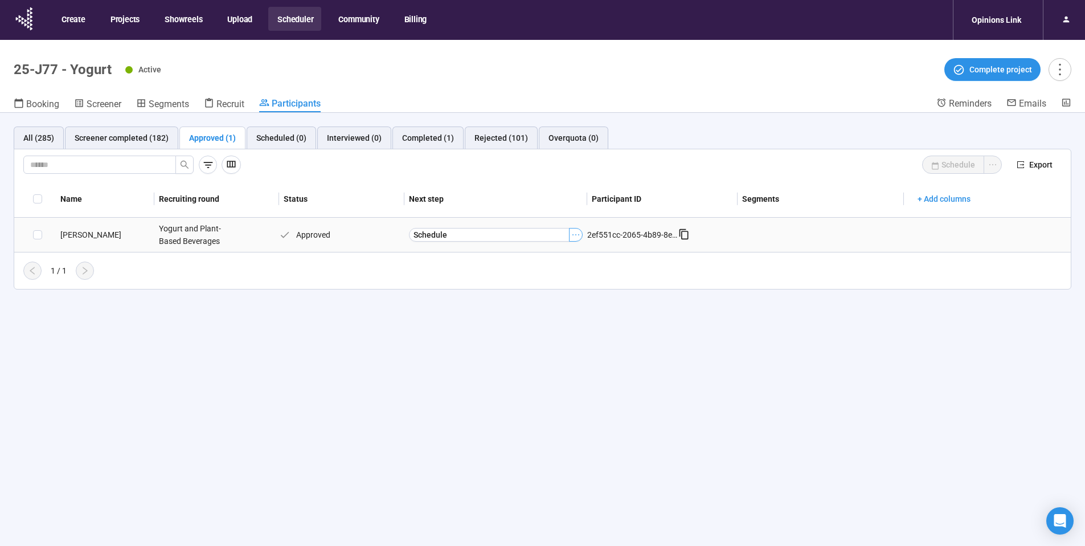
click at [577, 235] on icon "ellipsis" at bounding box center [575, 234] width 9 height 9
click at [361, 267] on div "1 / 1" at bounding box center [538, 270] width 1048 height 18
click at [279, 136] on div "Scheduled (0)" at bounding box center [281, 138] width 50 height 13
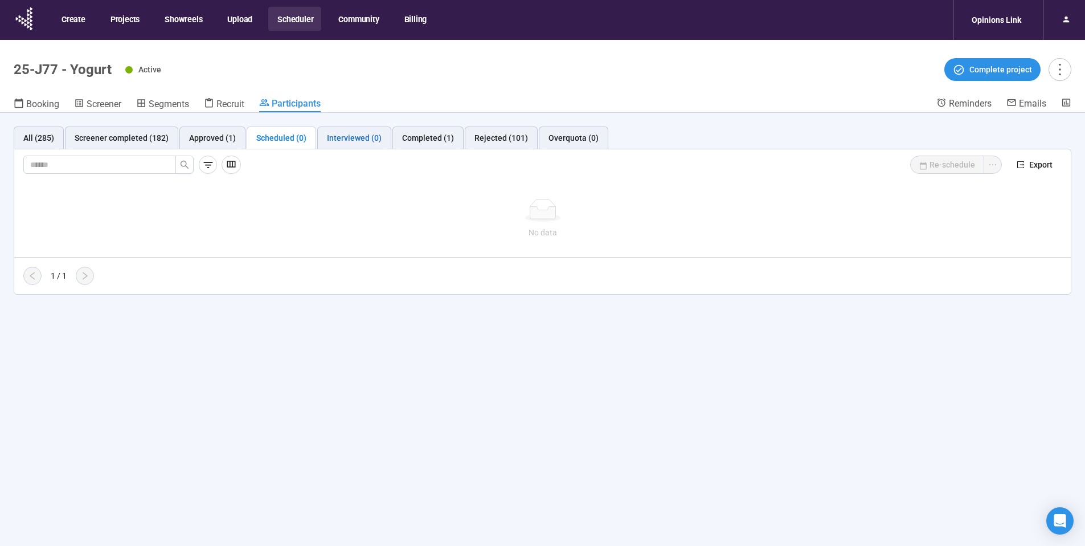
click at [343, 137] on div "Interviewed (0)" at bounding box center [354, 138] width 55 height 13
click at [277, 138] on div "Scheduled (0)" at bounding box center [281, 138] width 50 height 13
click at [209, 140] on div "Approved (1)" at bounding box center [212, 138] width 47 height 13
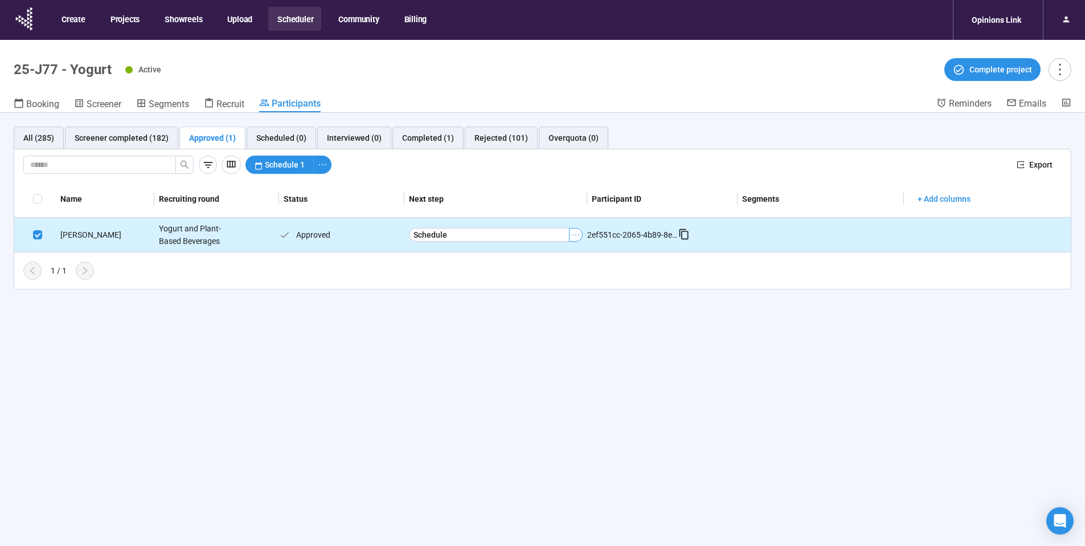
click at [576, 235] on icon "ellipsis" at bounding box center [575, 234] width 9 height 9
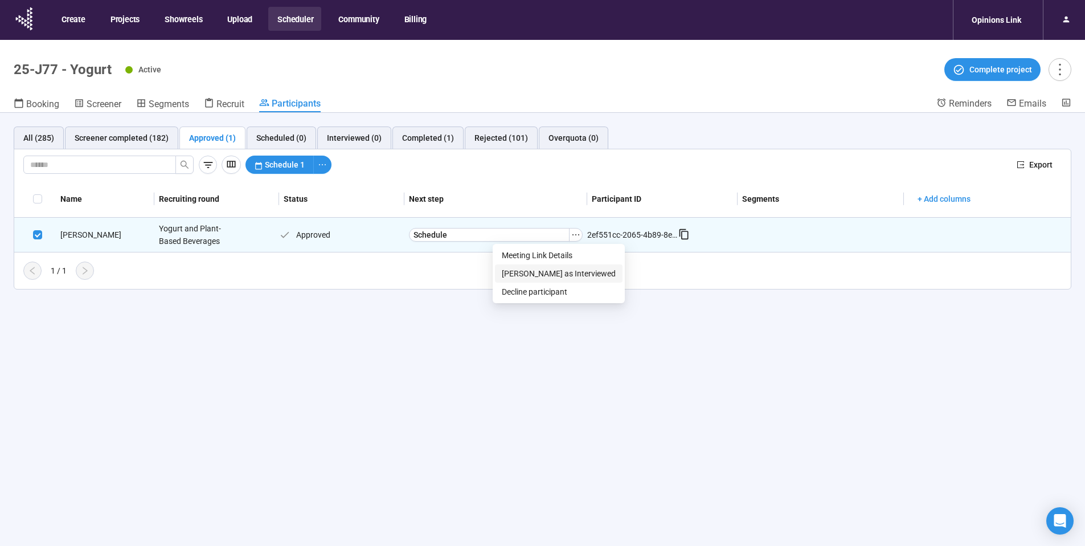
click at [549, 272] on span "Mark as Interviewed" at bounding box center [559, 273] width 114 height 13
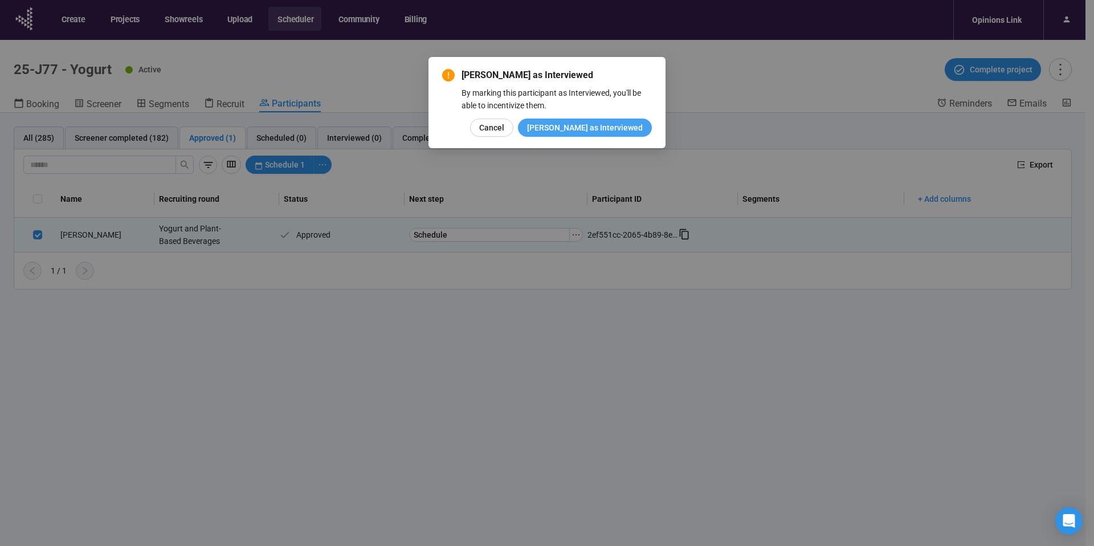
click at [603, 129] on span "Mark as Interviewed" at bounding box center [585, 127] width 116 height 13
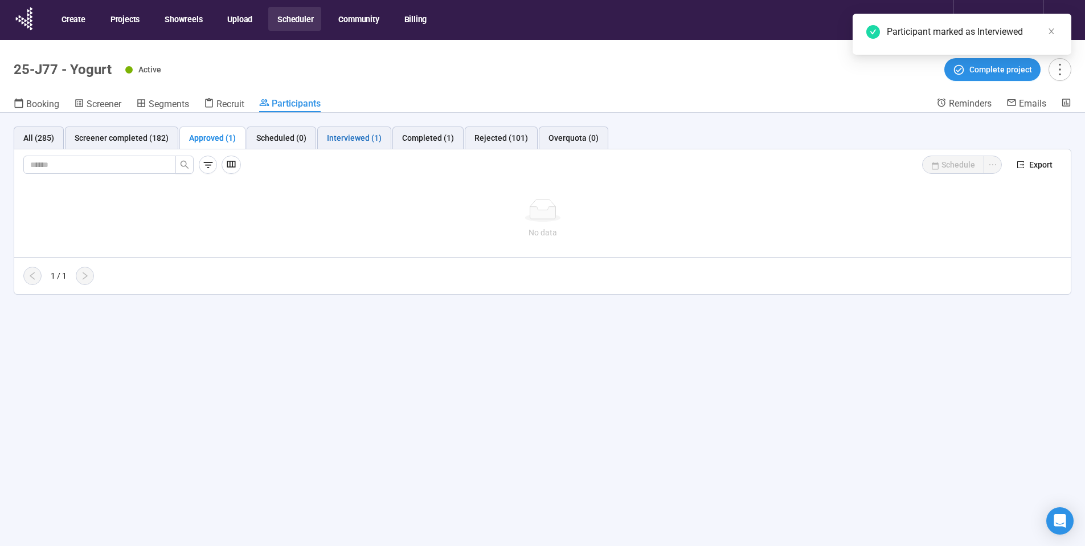
click at [337, 140] on div "Interviewed (1)" at bounding box center [354, 138] width 55 height 13
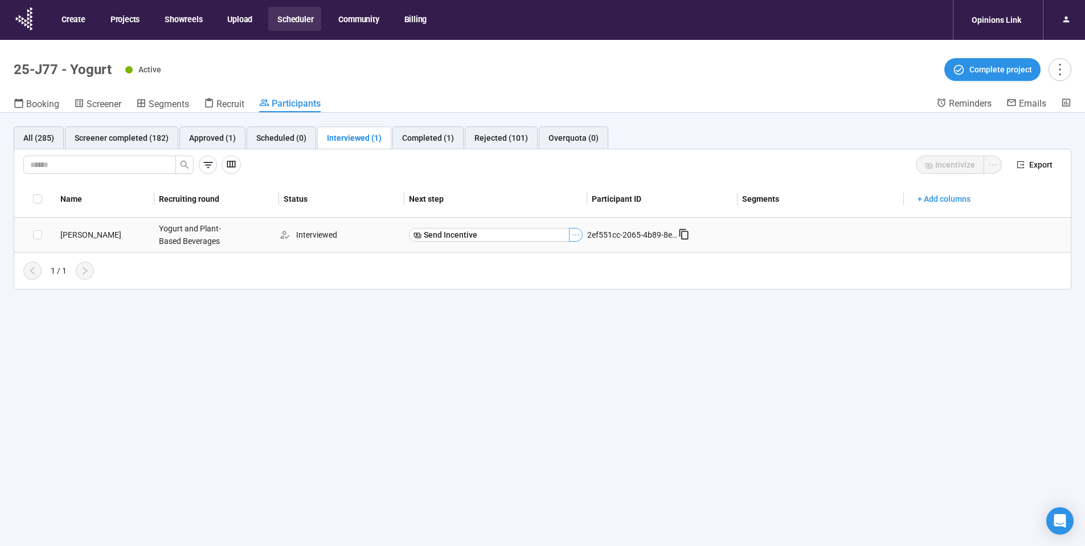
click at [574, 234] on icon "ellipsis" at bounding box center [575, 234] width 9 height 9
click at [442, 265] on div "1 / 1" at bounding box center [538, 270] width 1048 height 18
click at [442, 233] on span "Send Incentive" at bounding box center [451, 234] width 54 height 13
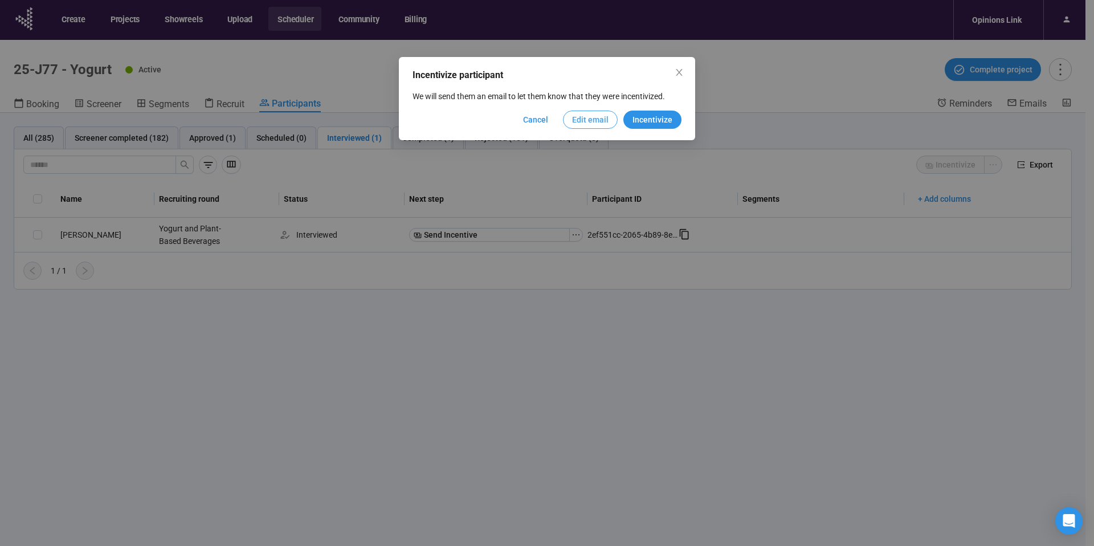
click at [587, 121] on span "Edit email" at bounding box center [590, 119] width 36 height 13
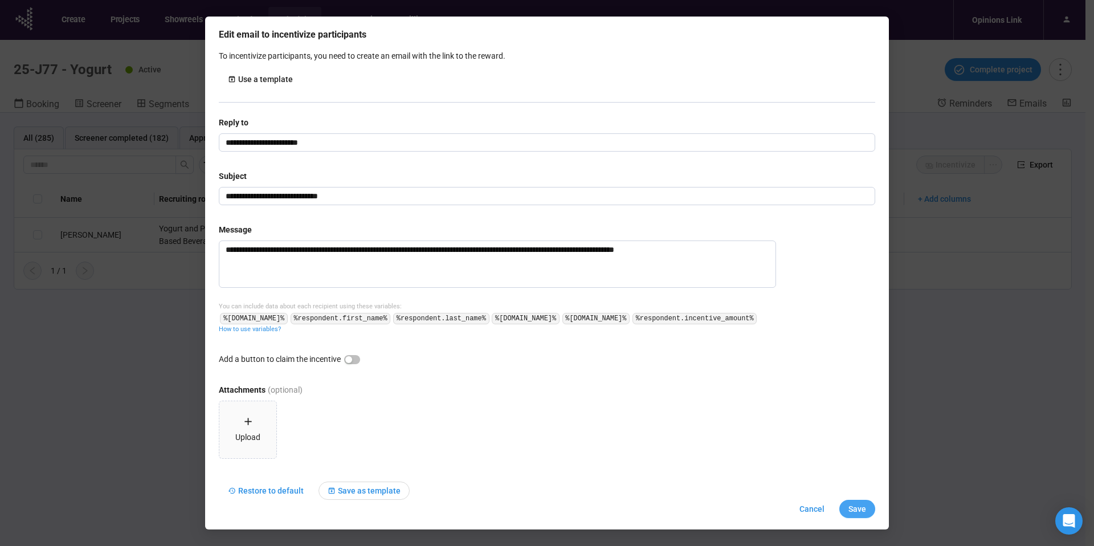
click at [856, 513] on span "Save" at bounding box center [857, 508] width 18 height 13
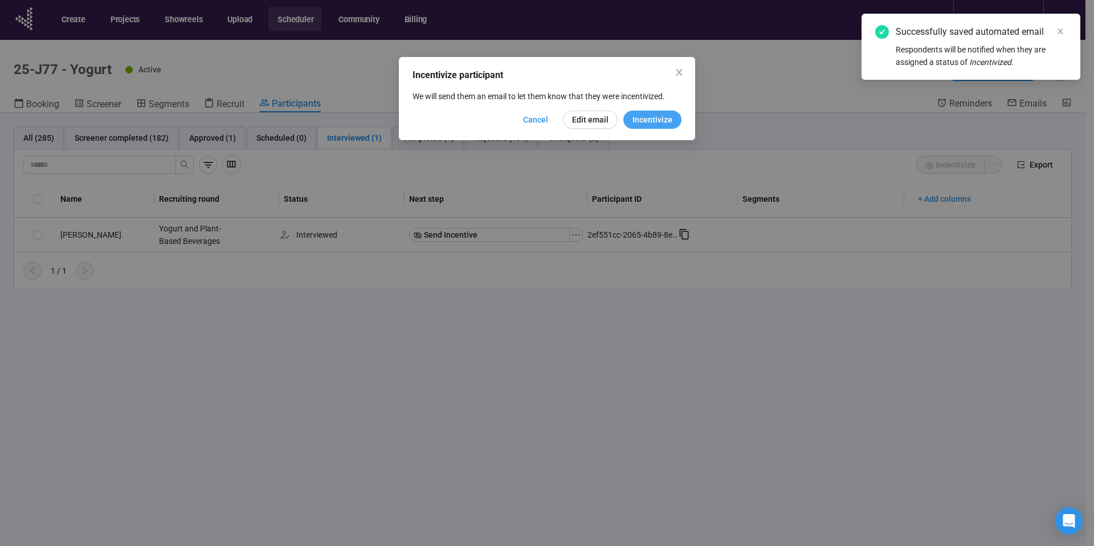
click at [649, 119] on span "Incentivize" at bounding box center [652, 119] width 40 height 13
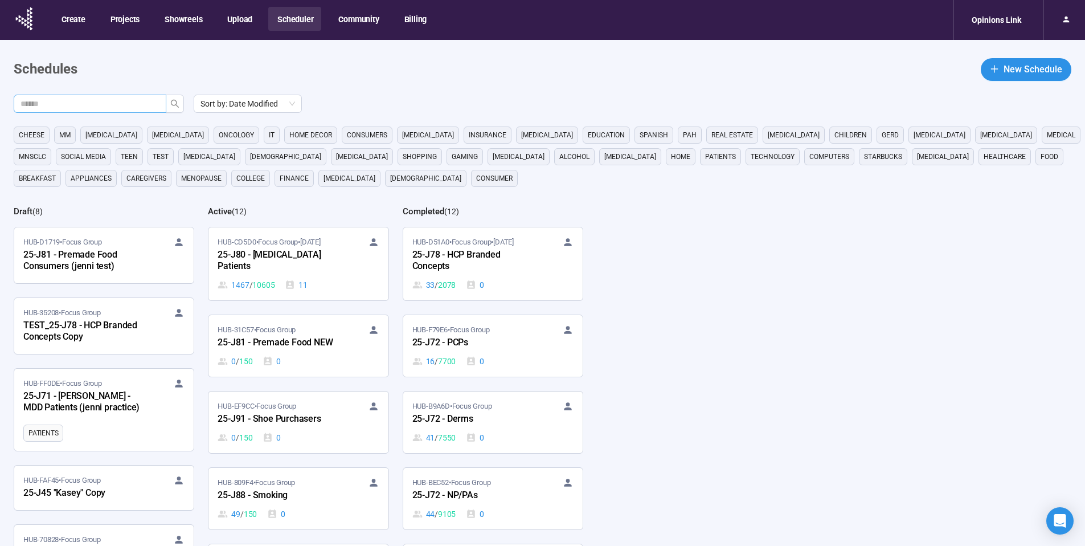
click at [118, 107] on input "text" at bounding box center [86, 103] width 130 height 13
type input "**"
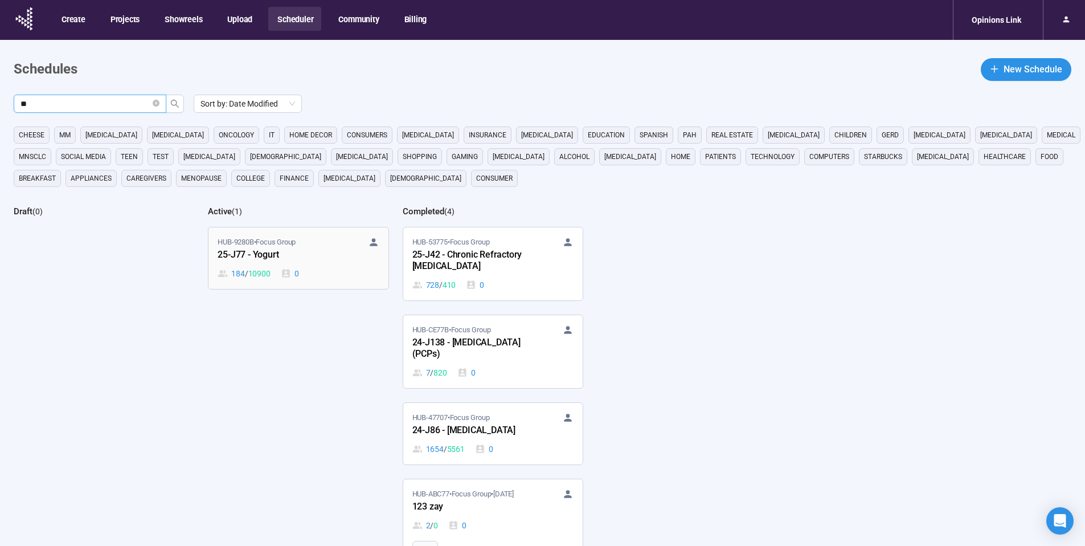
click at [302, 256] on div "25-J77 - Yogurt" at bounding box center [280, 255] width 125 height 15
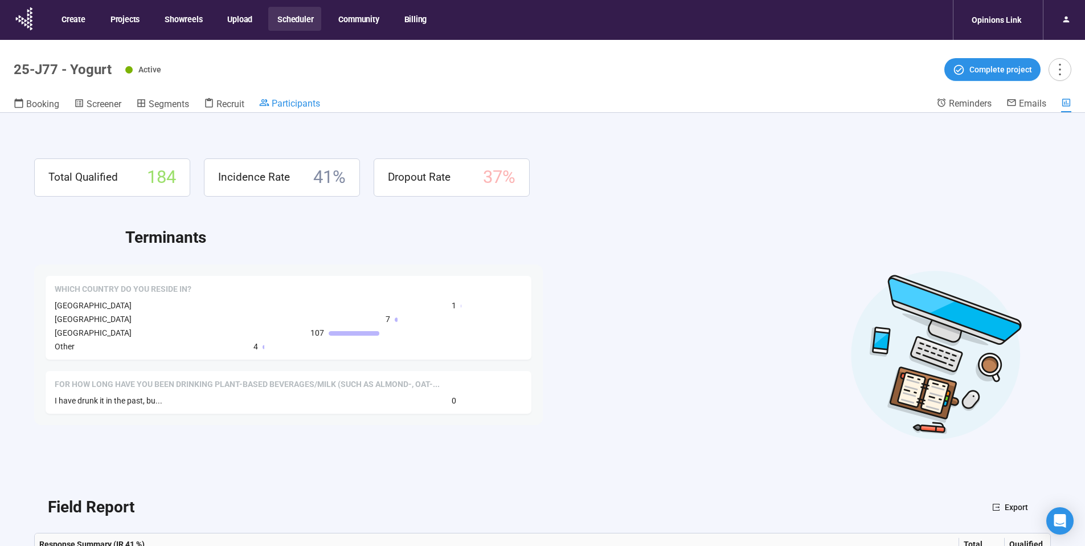
click at [302, 102] on span "Participants" at bounding box center [296, 103] width 48 height 11
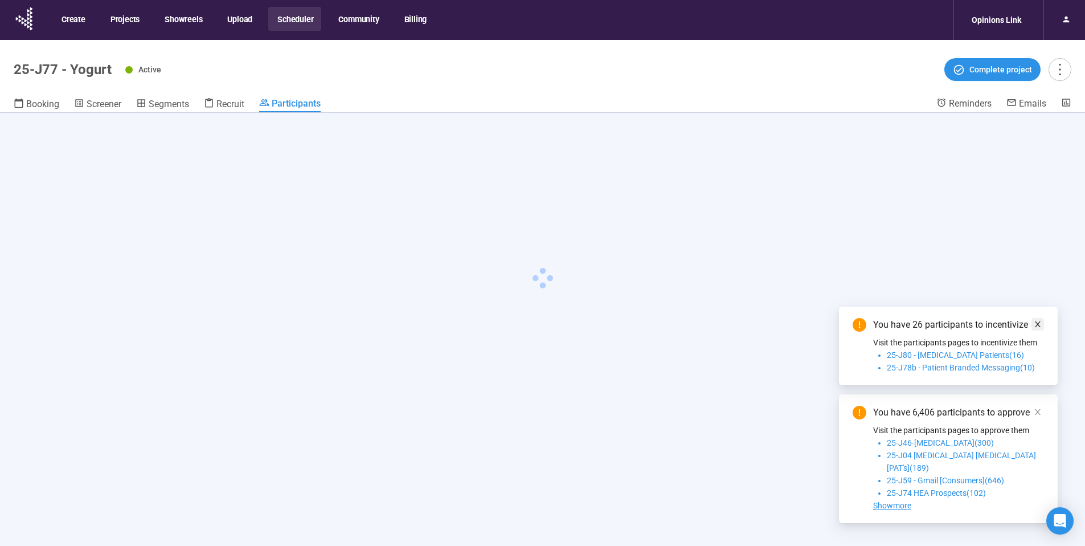
click at [1037, 327] on icon "close" at bounding box center [1038, 324] width 6 height 6
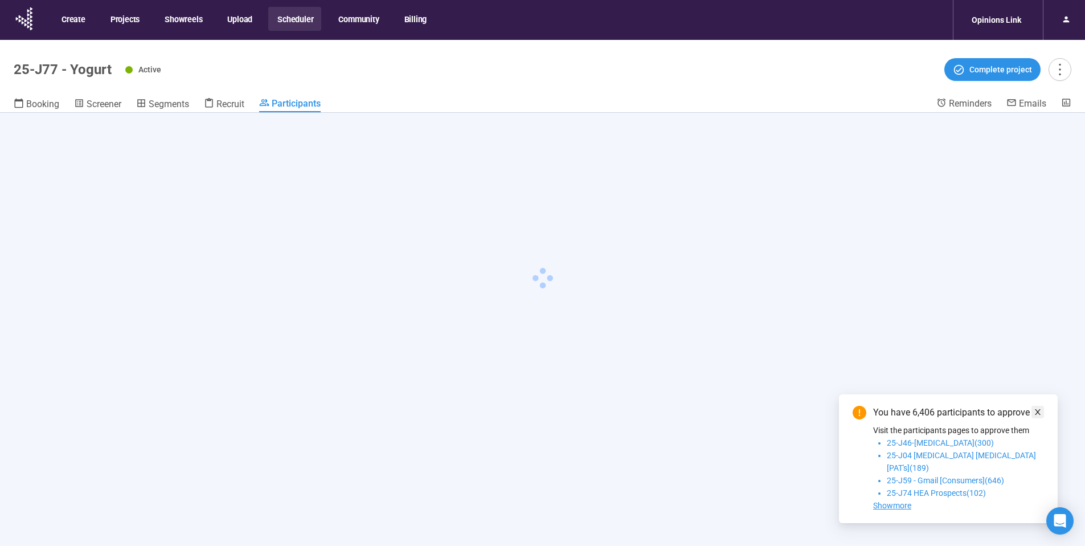
click at [1041, 416] on icon "close" at bounding box center [1038, 412] width 8 height 8
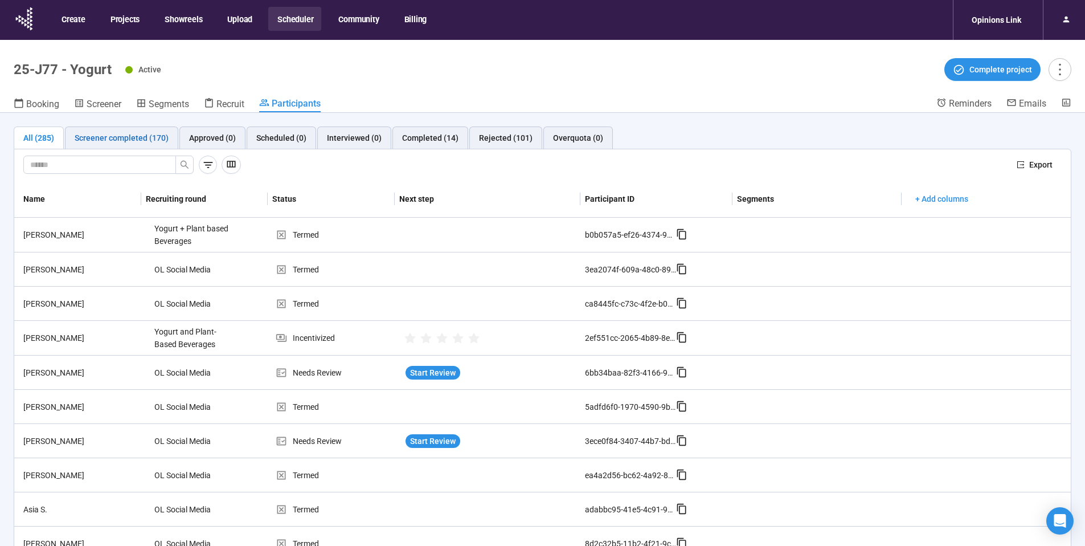
click at [124, 138] on div "Screener completed (170)" at bounding box center [122, 138] width 94 height 13
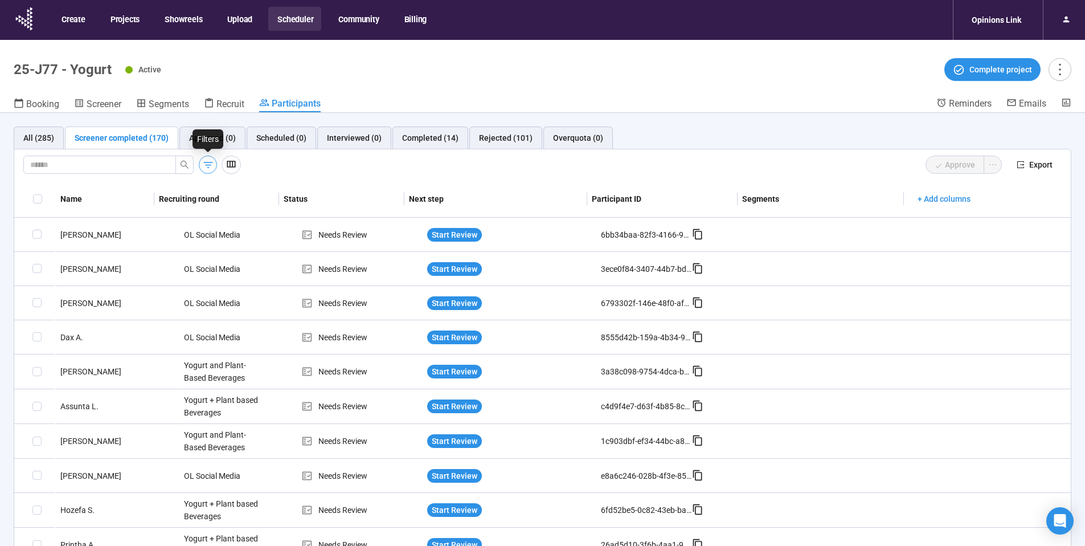
click at [206, 162] on icon "button" at bounding box center [207, 165] width 9 height 6
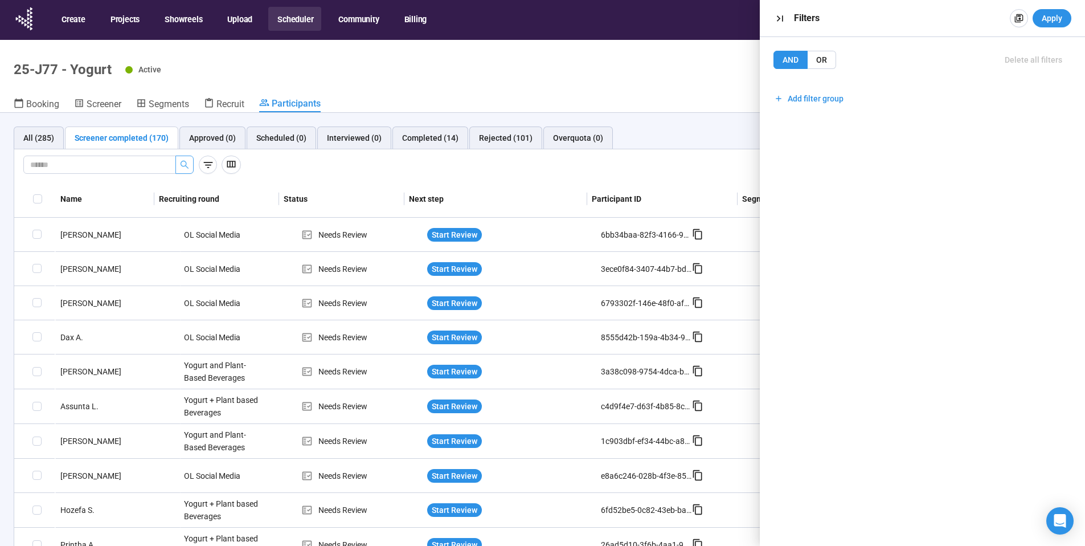
click at [182, 166] on icon "search" at bounding box center [184, 164] width 9 height 9
click at [125, 140] on div "Screener completed (170)" at bounding box center [122, 138] width 94 height 13
click at [35, 195] on span at bounding box center [37, 198] width 9 height 9
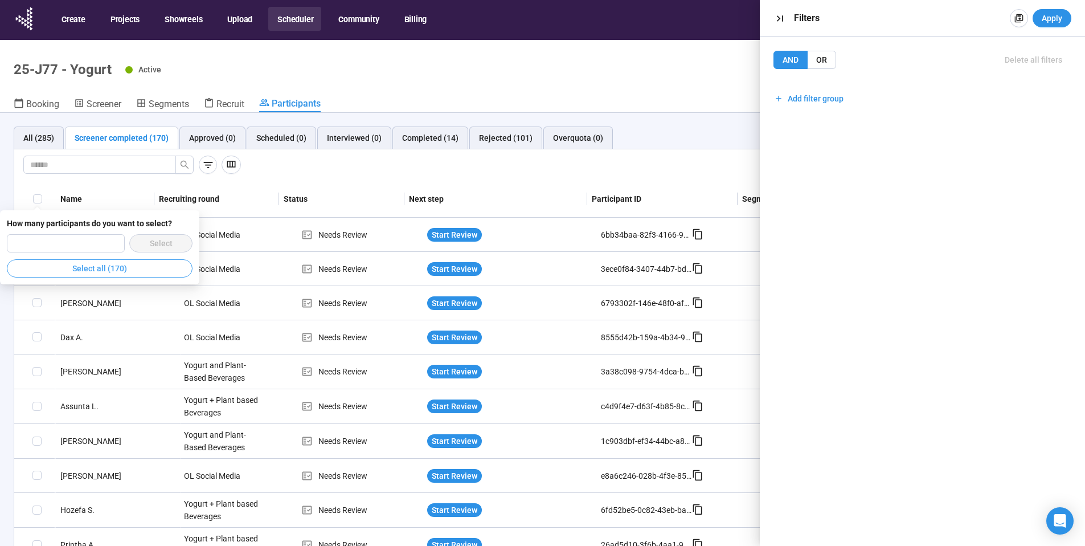
click at [98, 267] on span "Select all (170)" at bounding box center [99, 268] width 55 height 13
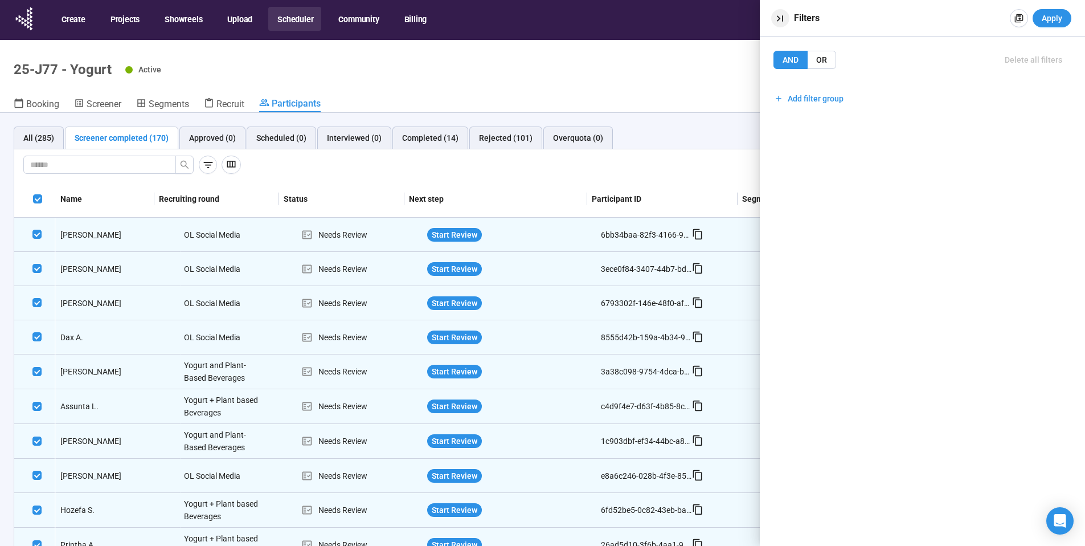
click at [778, 17] on icon "button" at bounding box center [780, 18] width 6 height 6
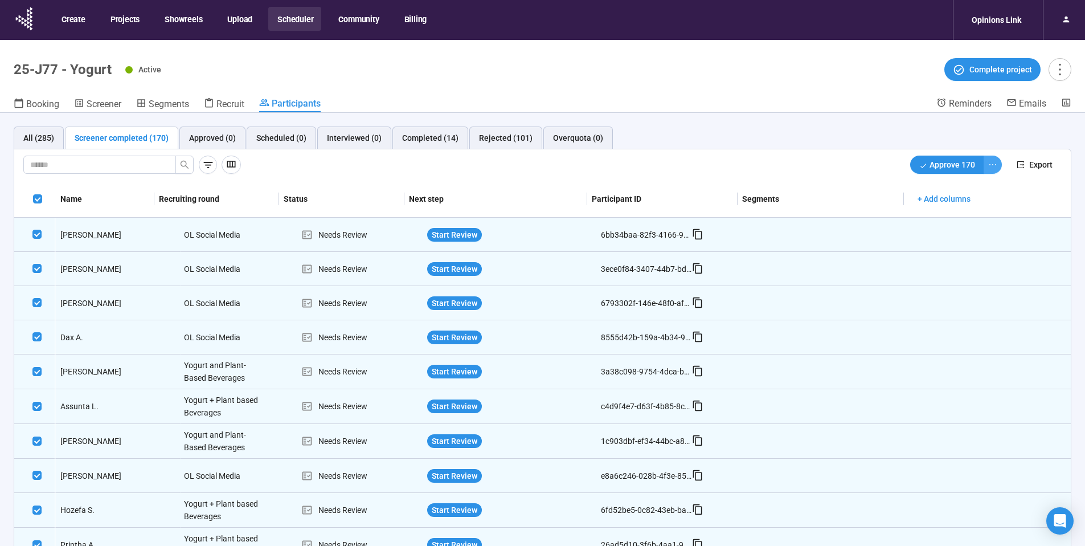
click at [988, 167] on icon "ellipsis" at bounding box center [992, 164] width 9 height 9
click at [966, 210] on span "Decline" at bounding box center [948, 205] width 72 height 13
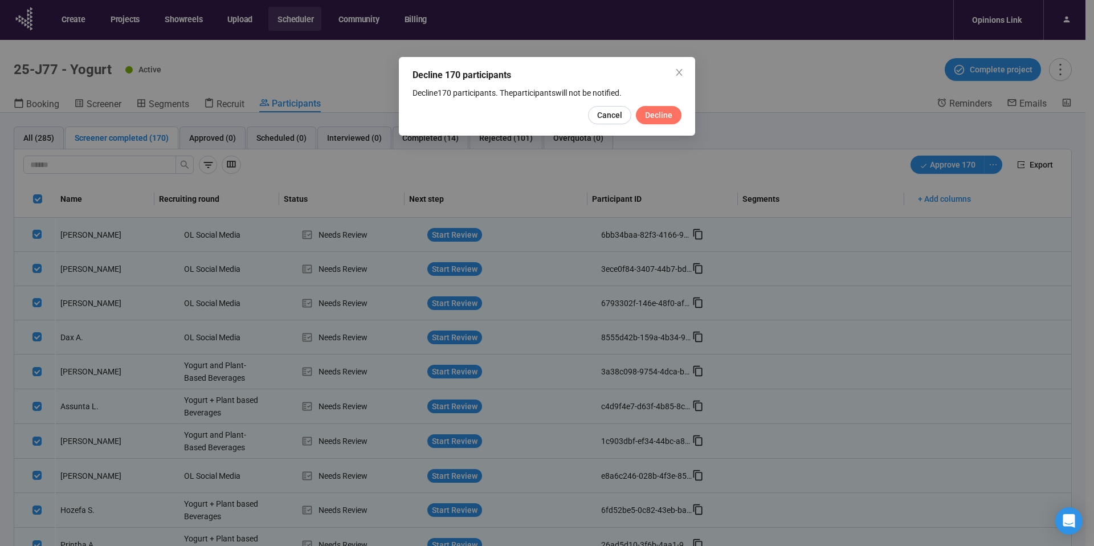
click at [667, 121] on span "Decline" at bounding box center [658, 115] width 27 height 13
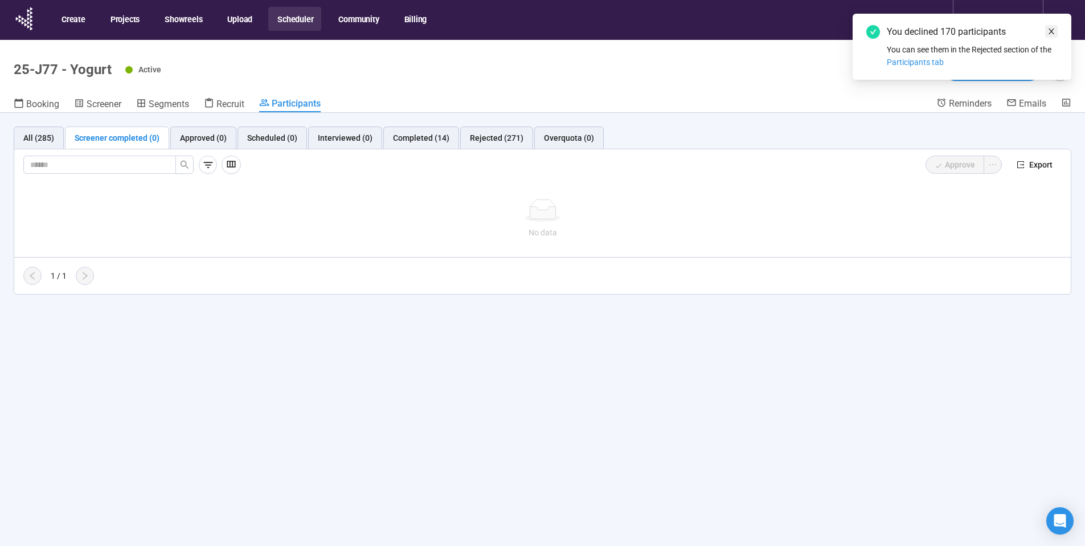
click at [1050, 27] on icon "close" at bounding box center [1052, 31] width 8 height 8
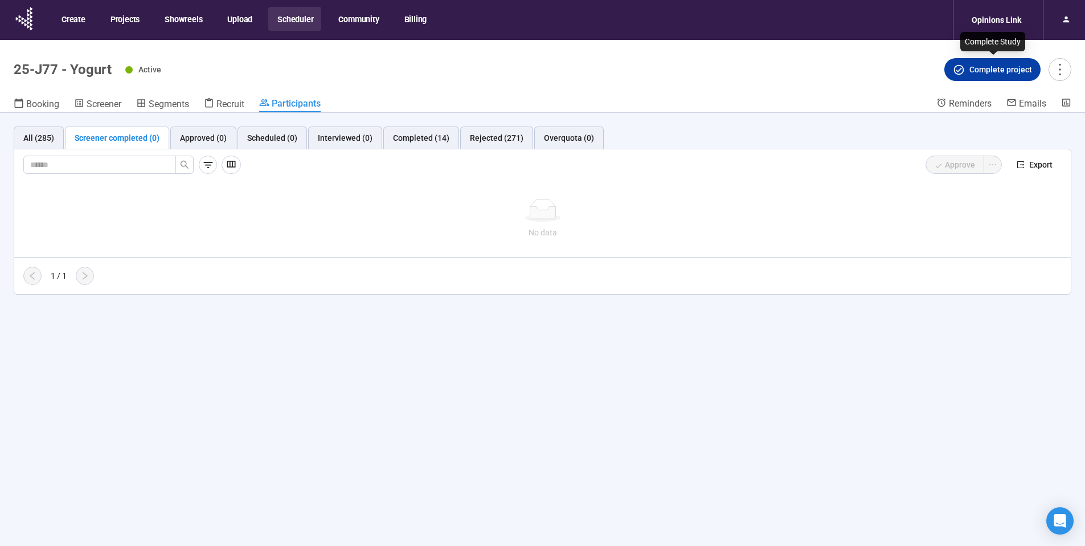
click at [992, 72] on span "Complete project" at bounding box center [1001, 69] width 63 height 13
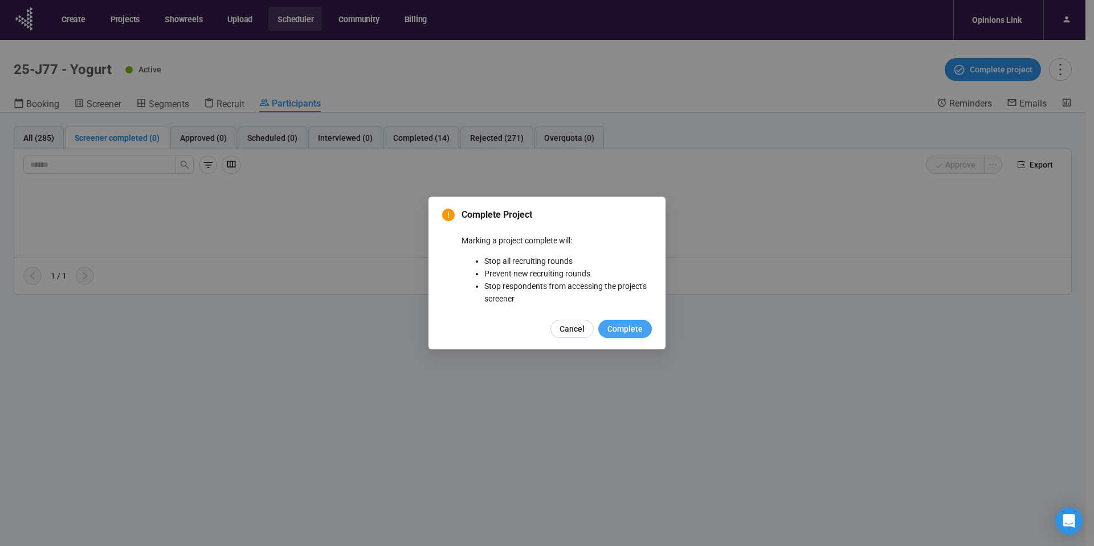
click at [631, 330] on span "Complete" at bounding box center [624, 328] width 35 height 13
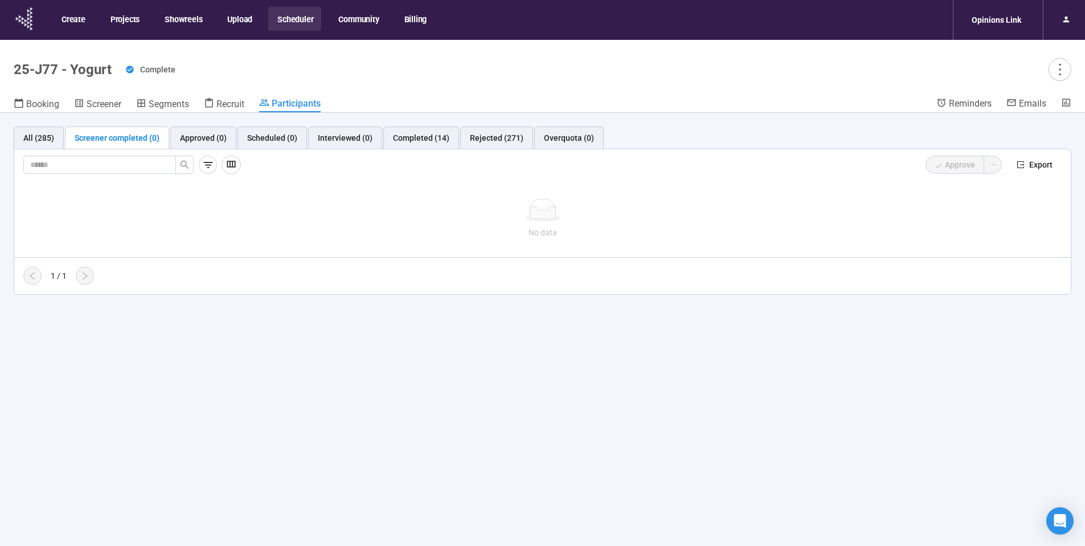
click at [26, 21] on icon at bounding box center [25, 20] width 2 height 3
